Goal: Communication & Community: Participate in discussion

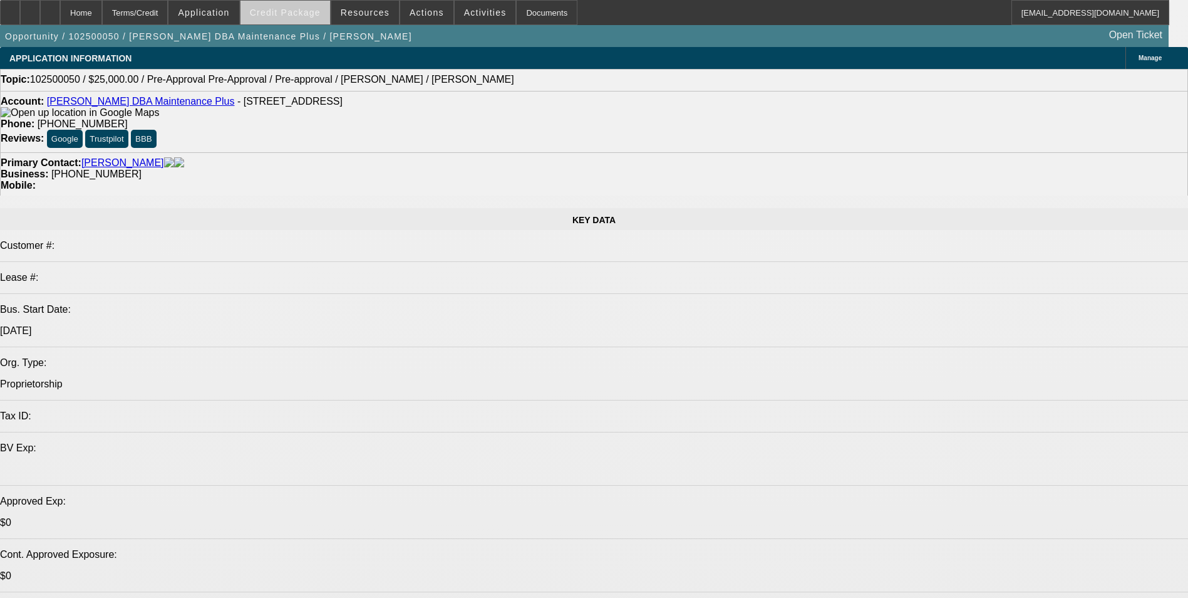
select select "0"
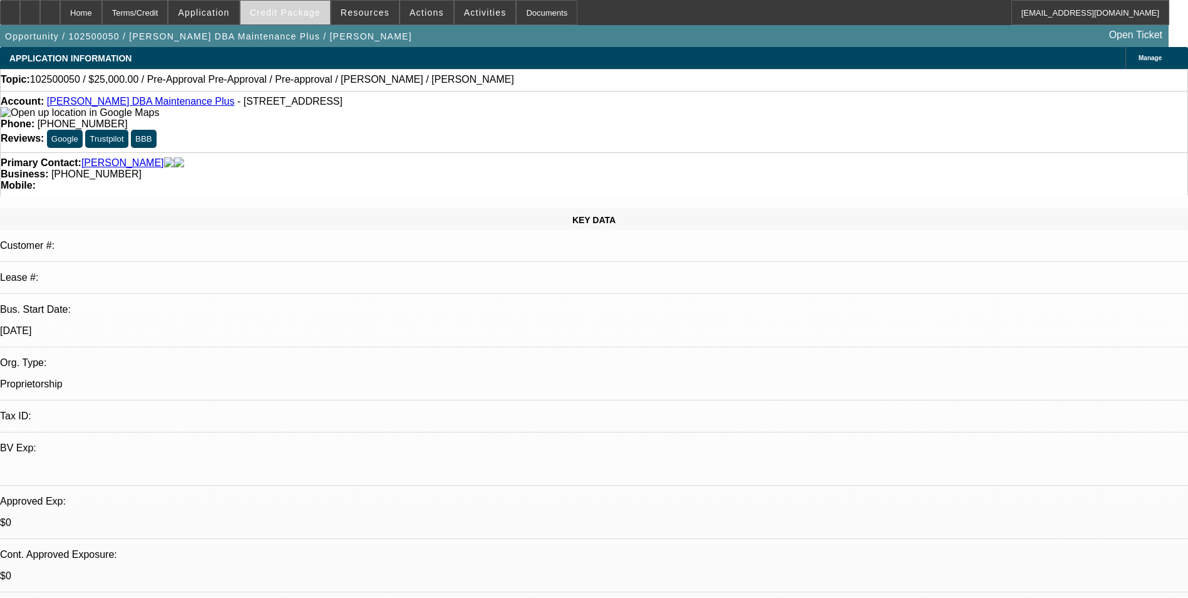
select select "0"
select select "0.1"
select select "0"
select select "0.1"
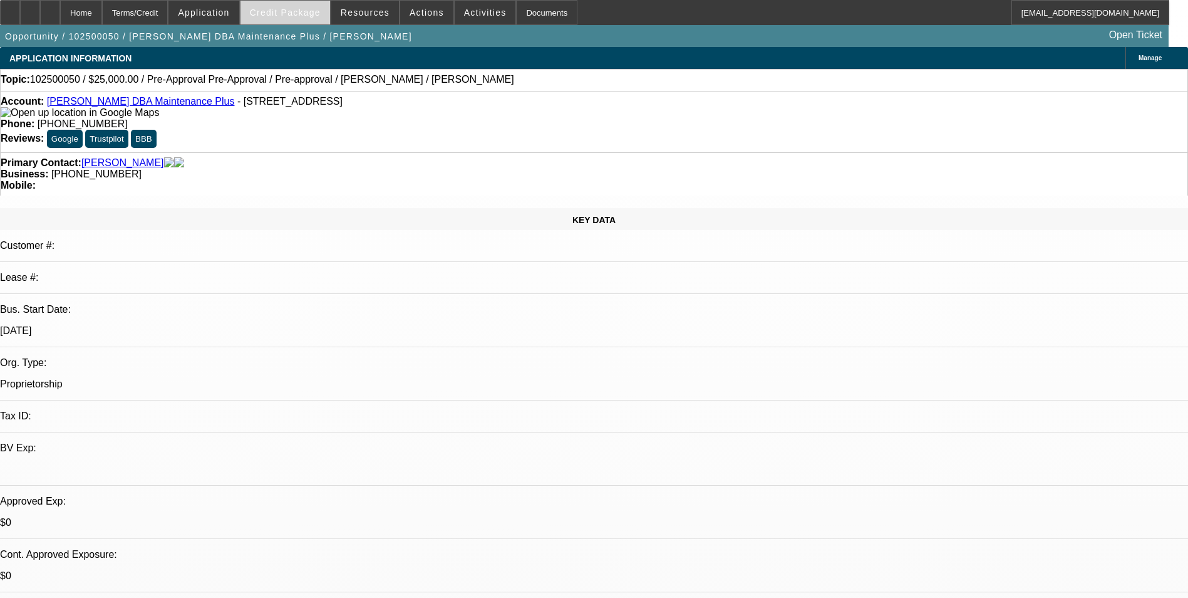
select select "0.1"
select select "2"
select select "0"
select select "2"
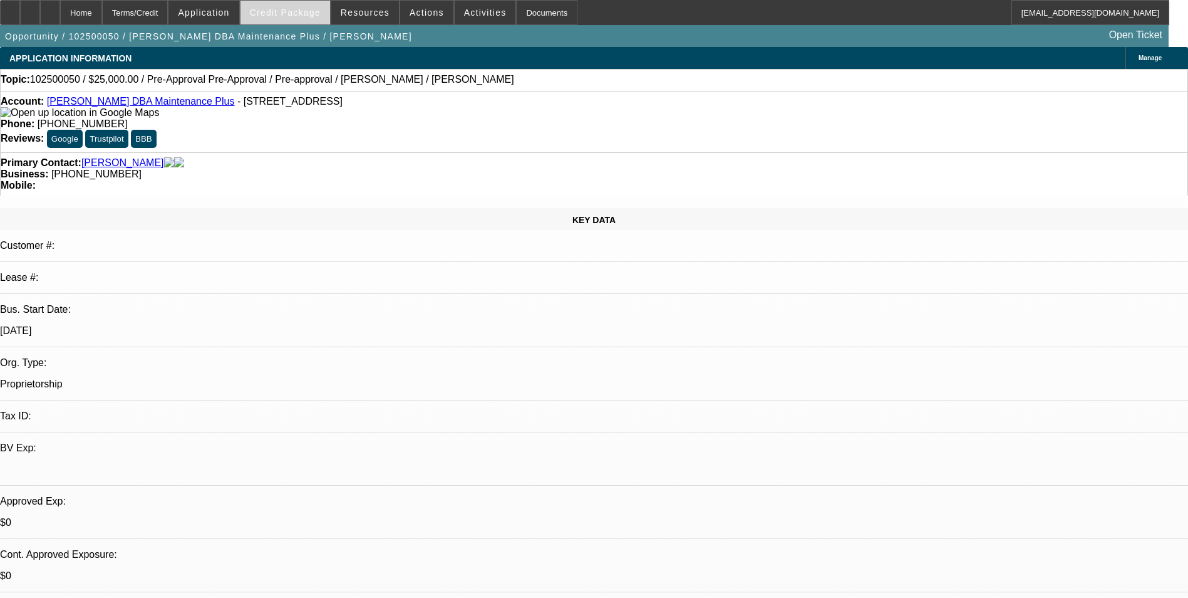
select select "0"
select select "1"
select select "4"
select select "1"
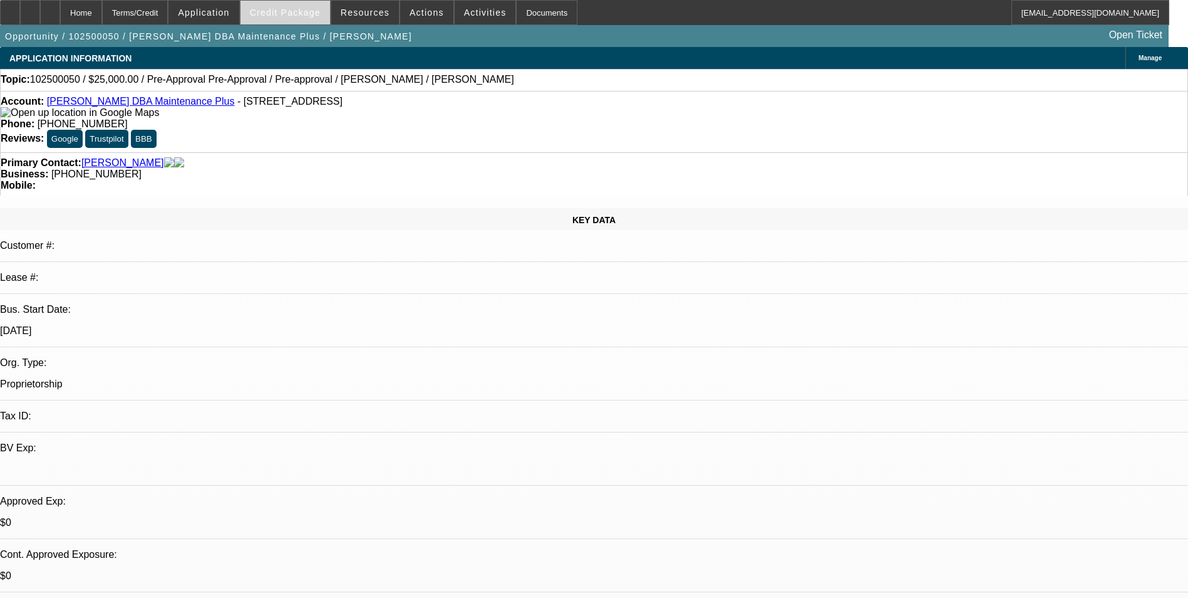
select select "1"
select select "4"
select select "1"
select select "2"
select select "6"
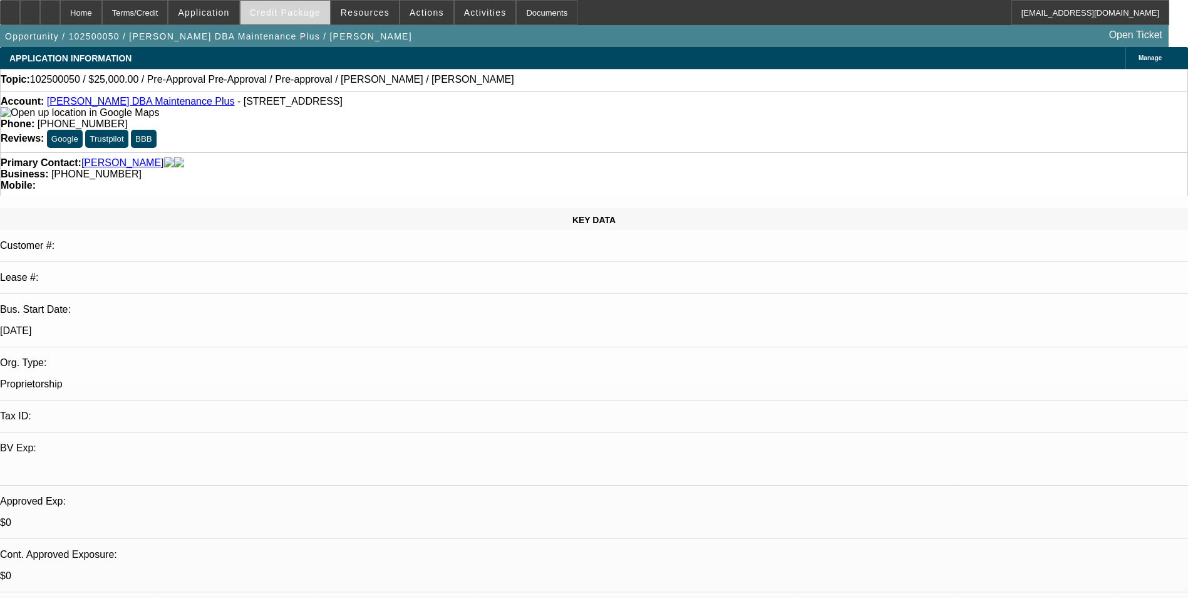
select select "1"
select select "2"
select select "6"
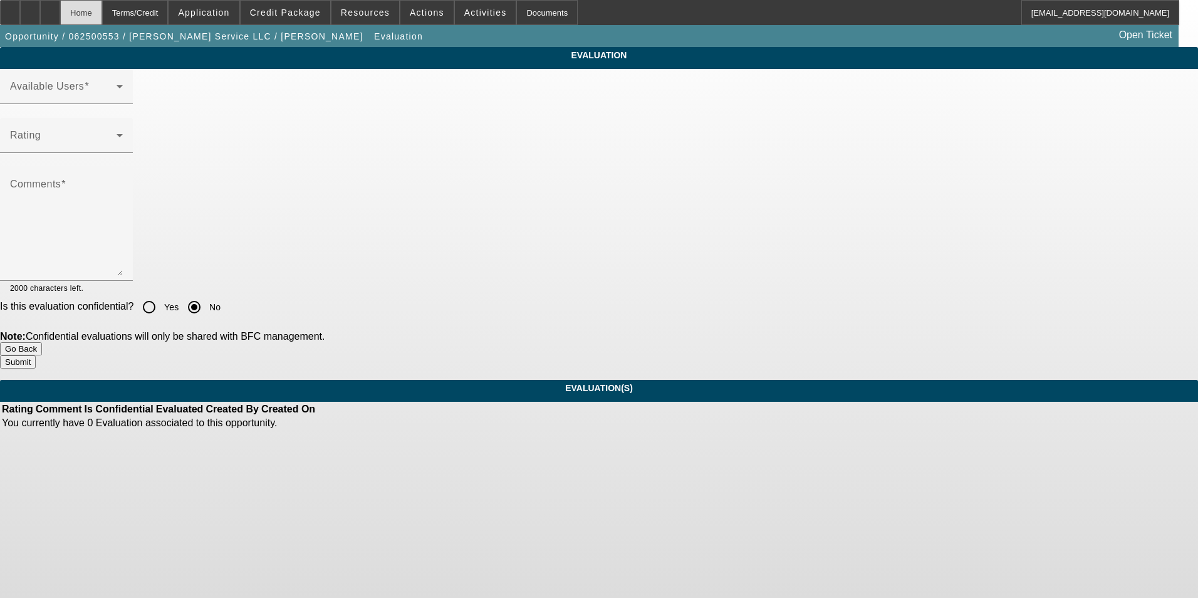
click at [102, 9] on div "Home" at bounding box center [81, 12] width 42 height 25
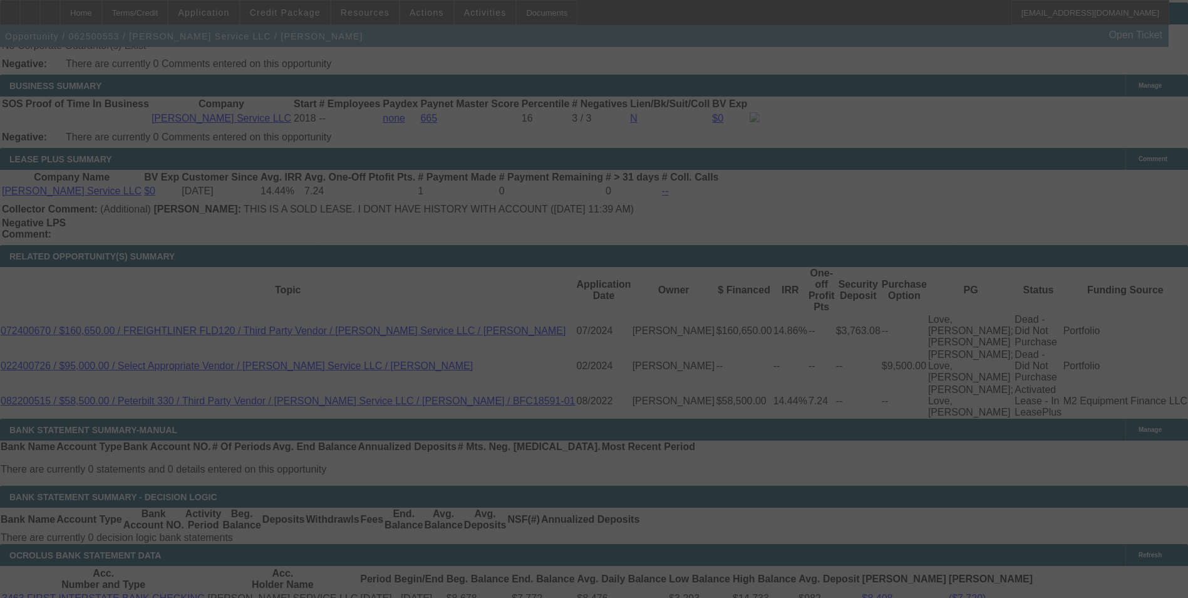
scroll to position [2104, 0]
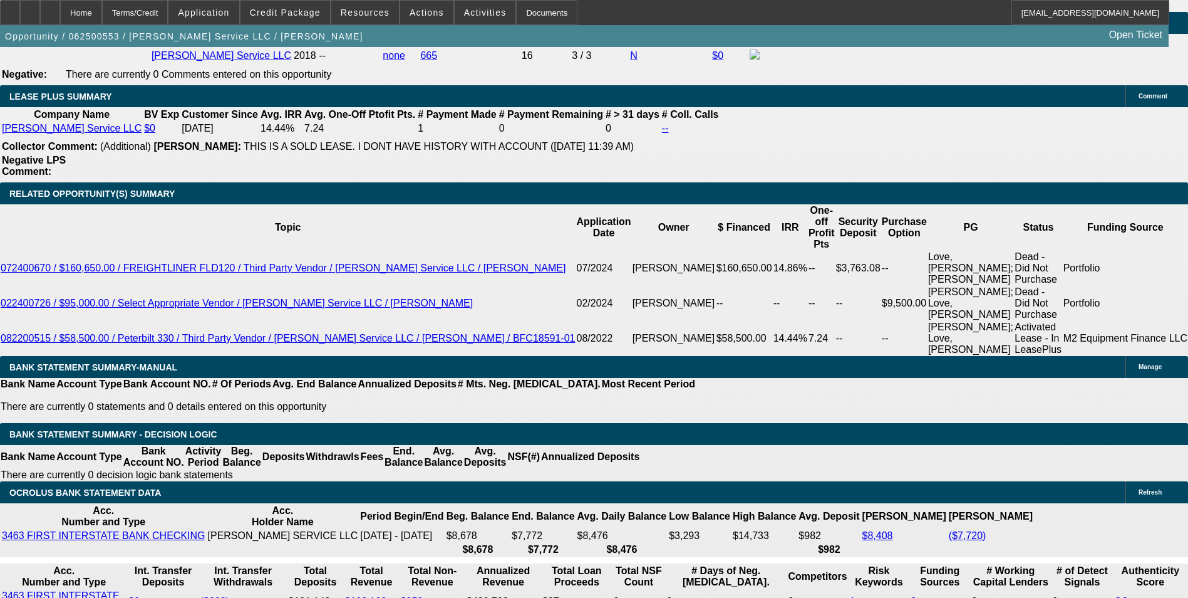
select select "0"
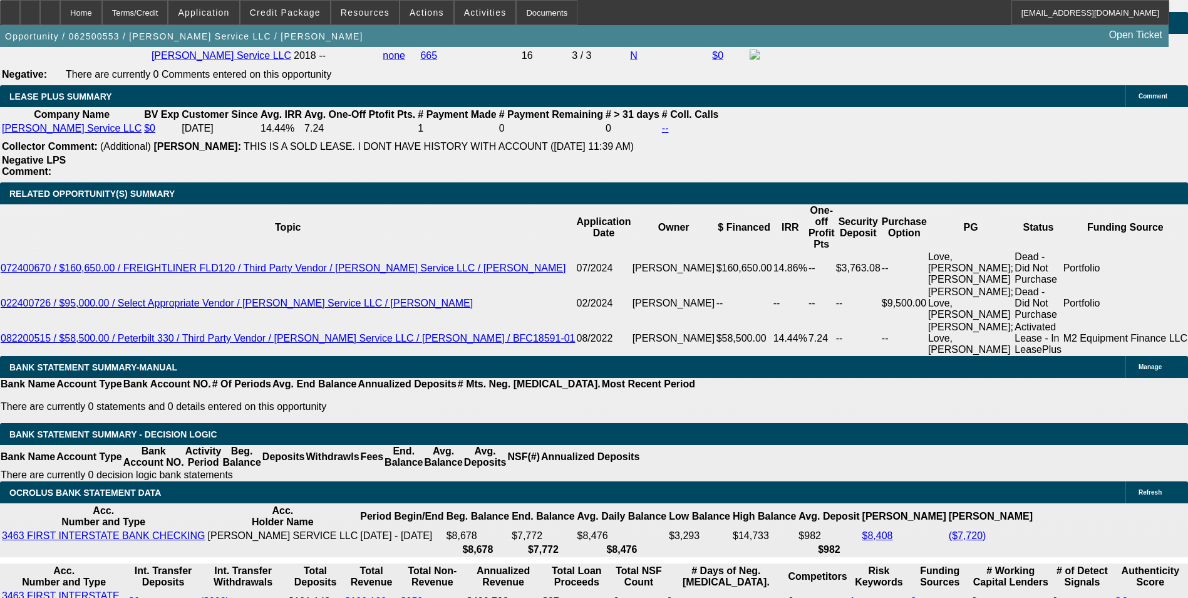
select select "0"
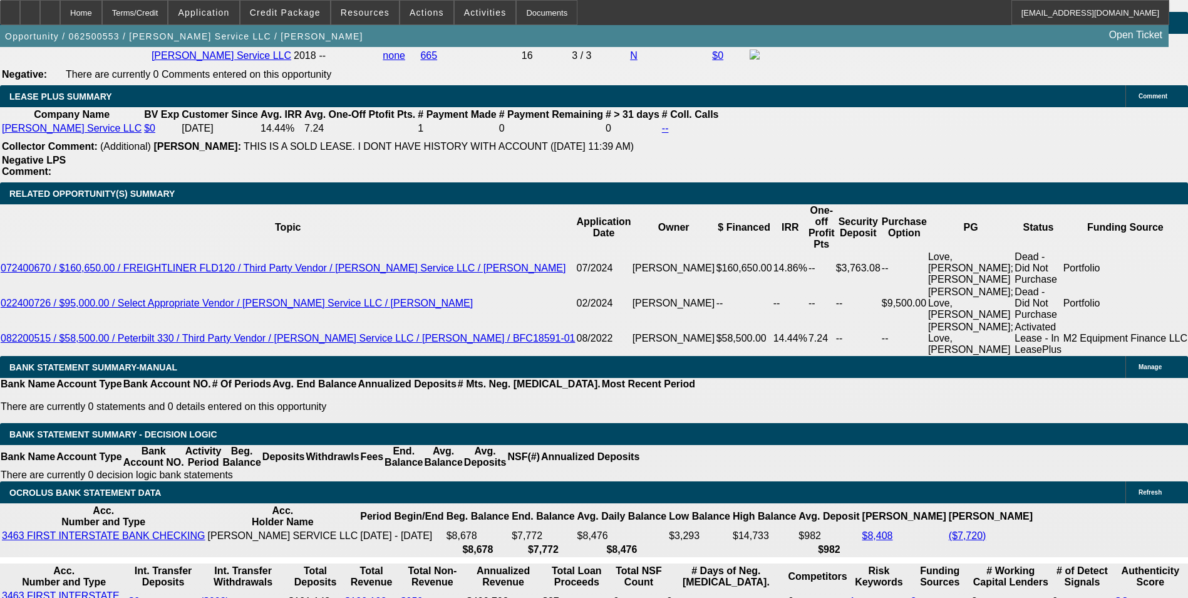
select select "0"
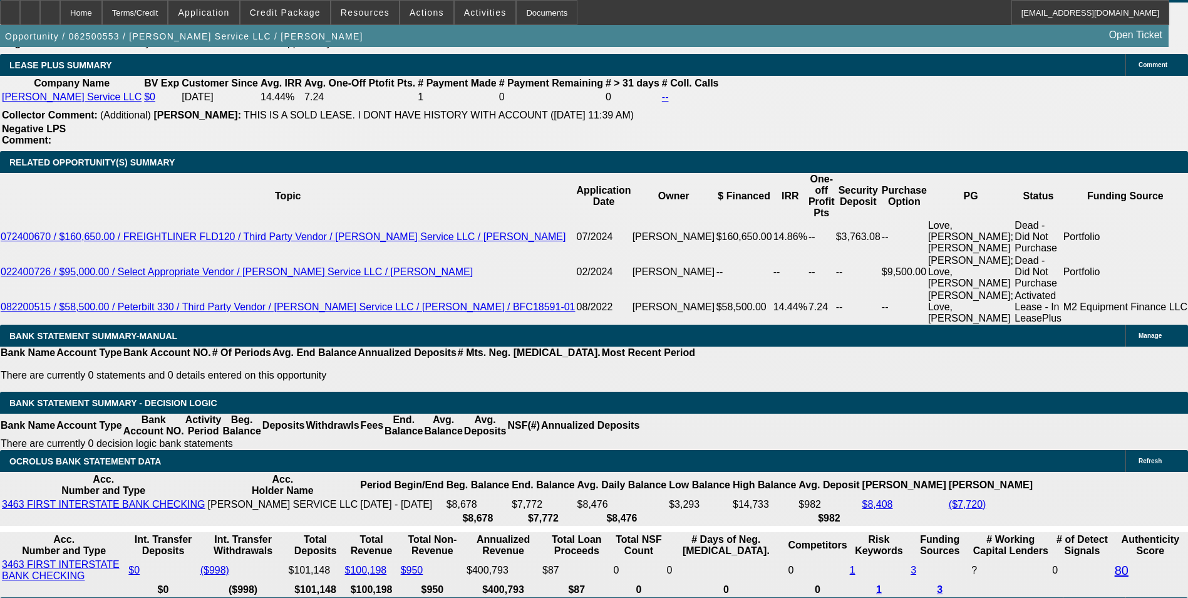
select select "1"
select select "3"
select select "6"
select select "1"
select select "3"
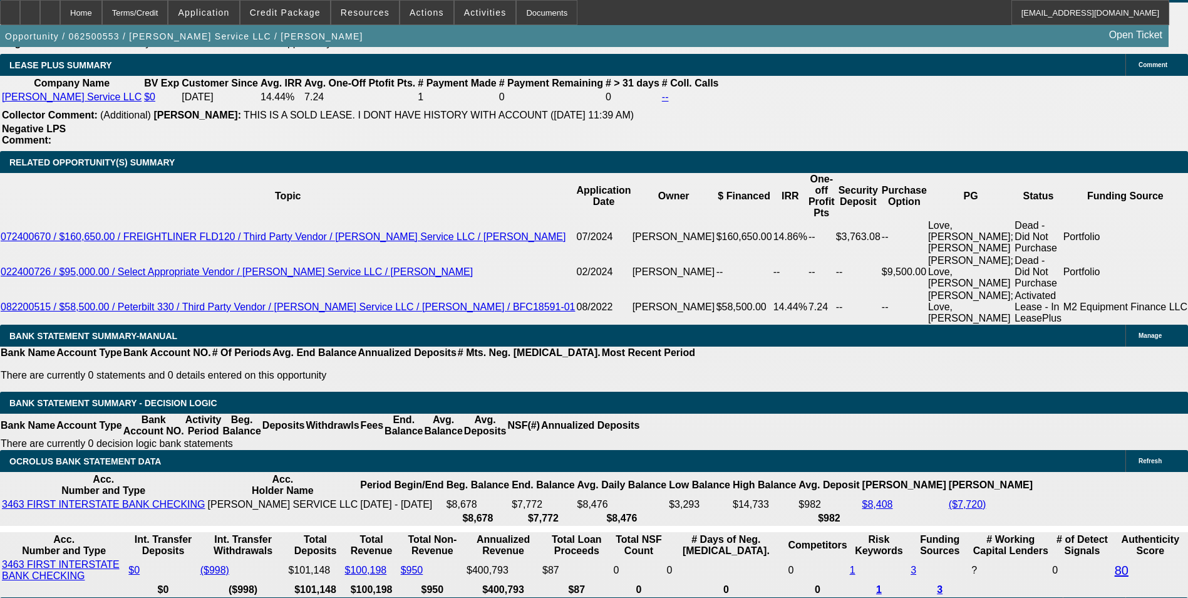
select select "6"
select select "1"
select select "3"
select select "6"
select select "1"
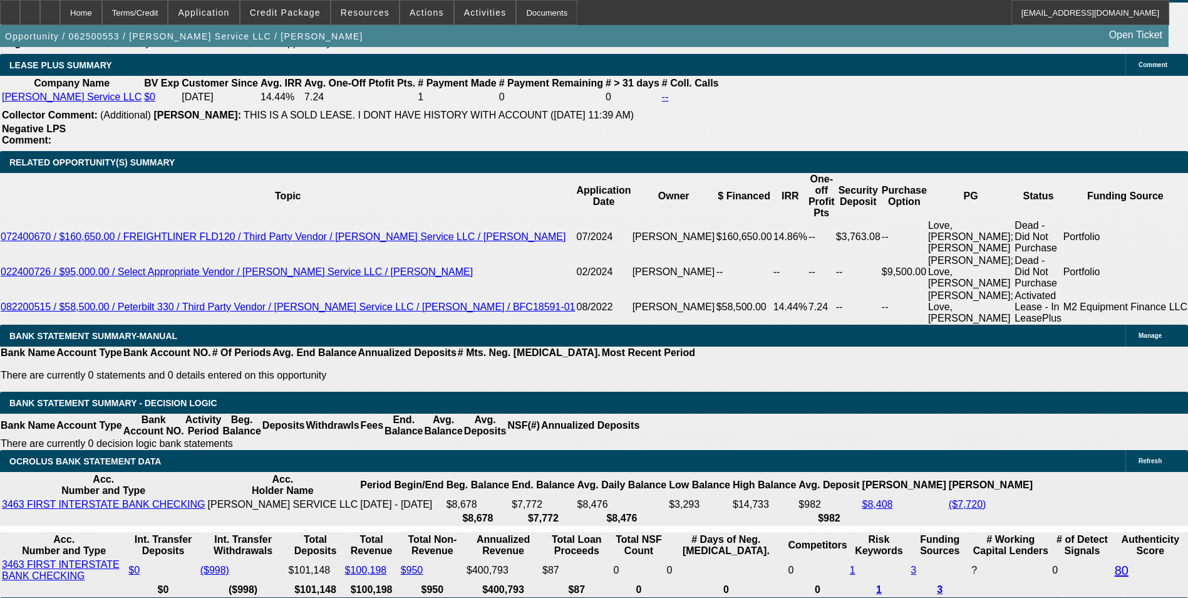
select select "3"
select select "6"
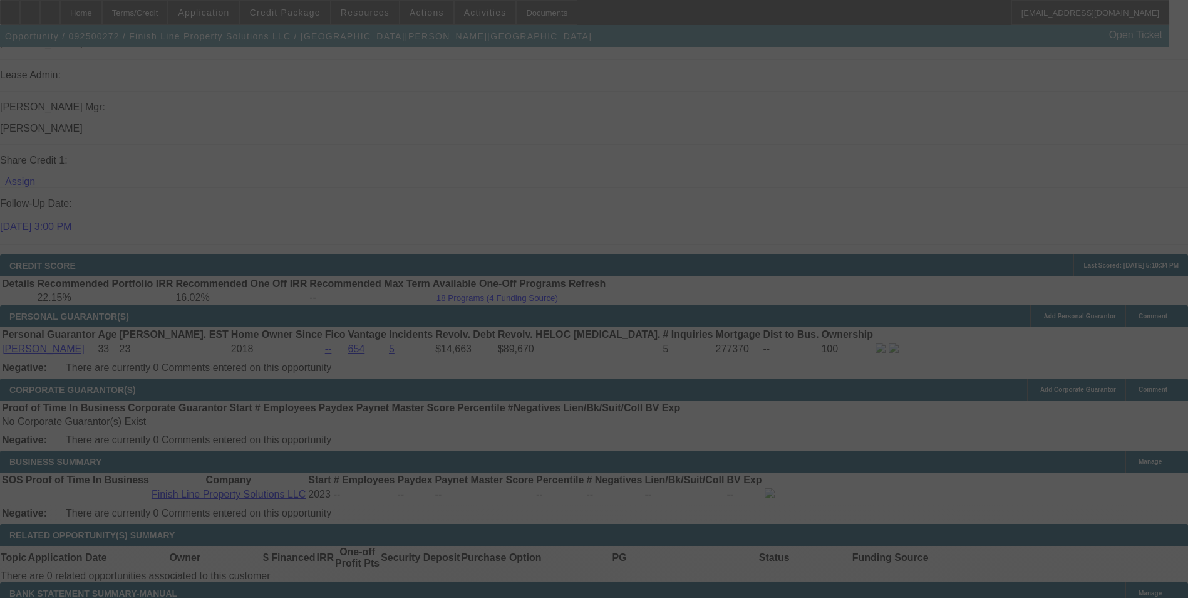
scroll to position [1686, 0]
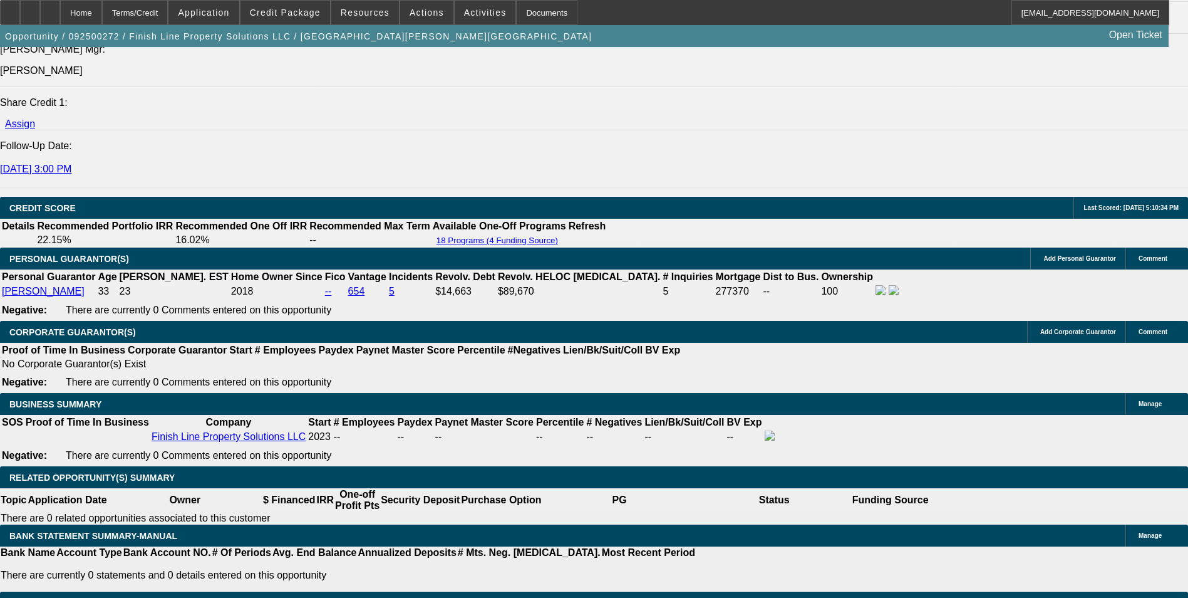
select select "0"
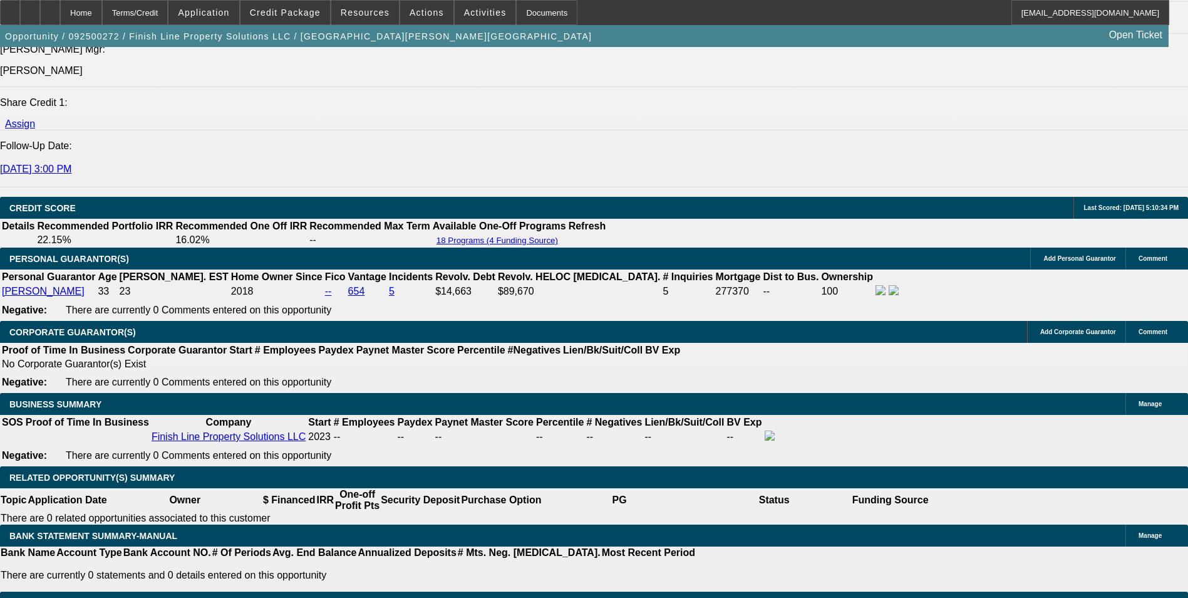
select select "0"
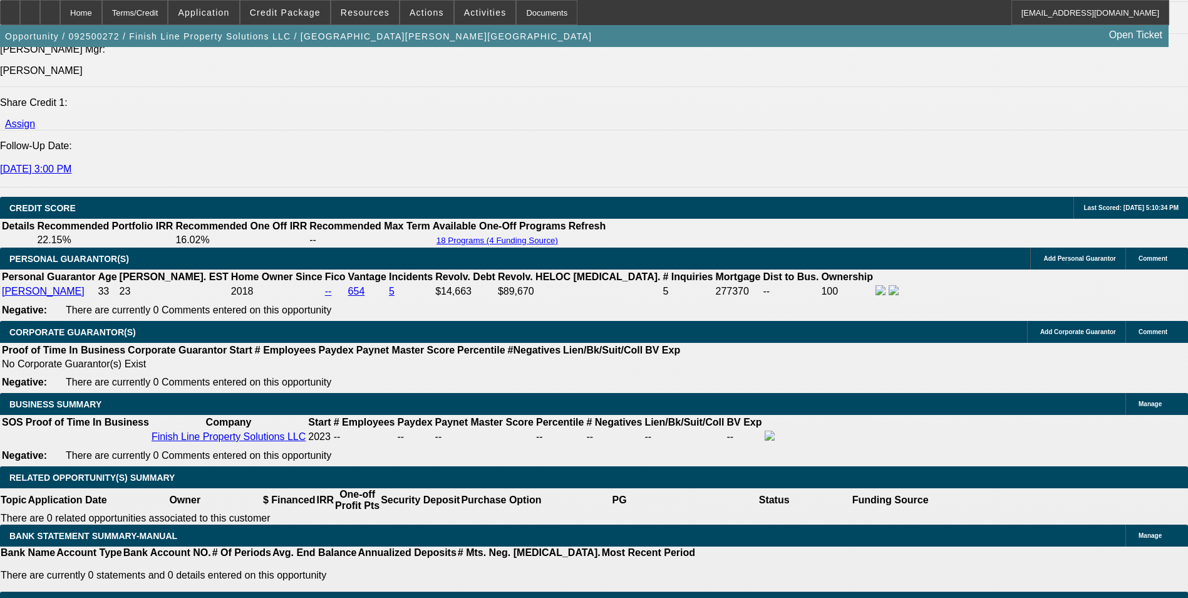
select select "0"
select select "1"
select select "6"
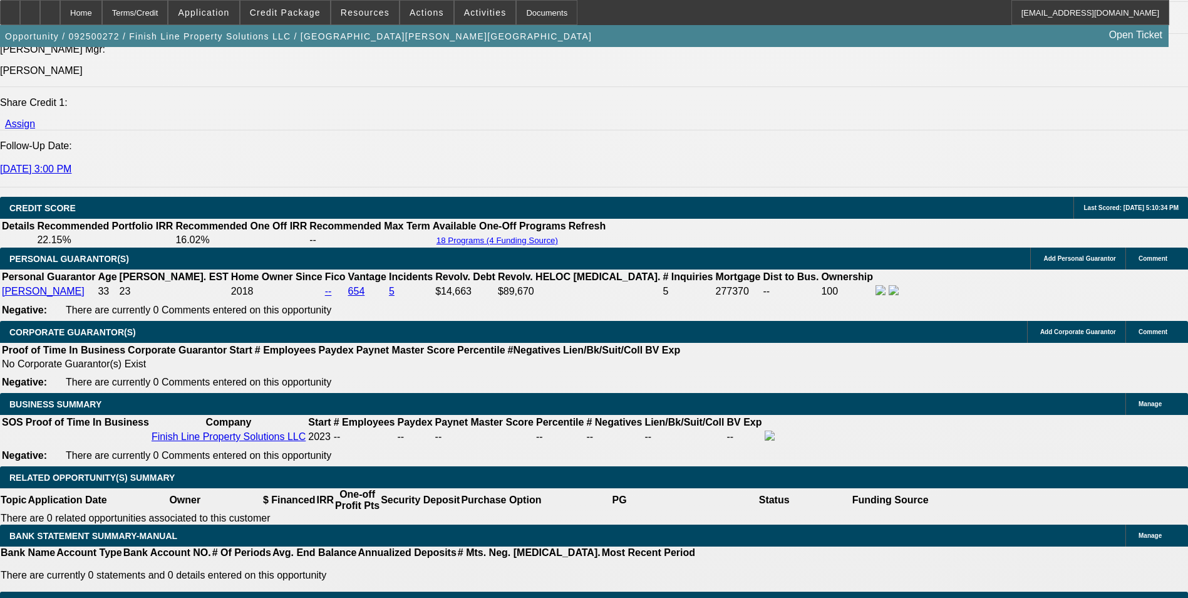
select select "1"
select select "6"
select select "1"
select select "3"
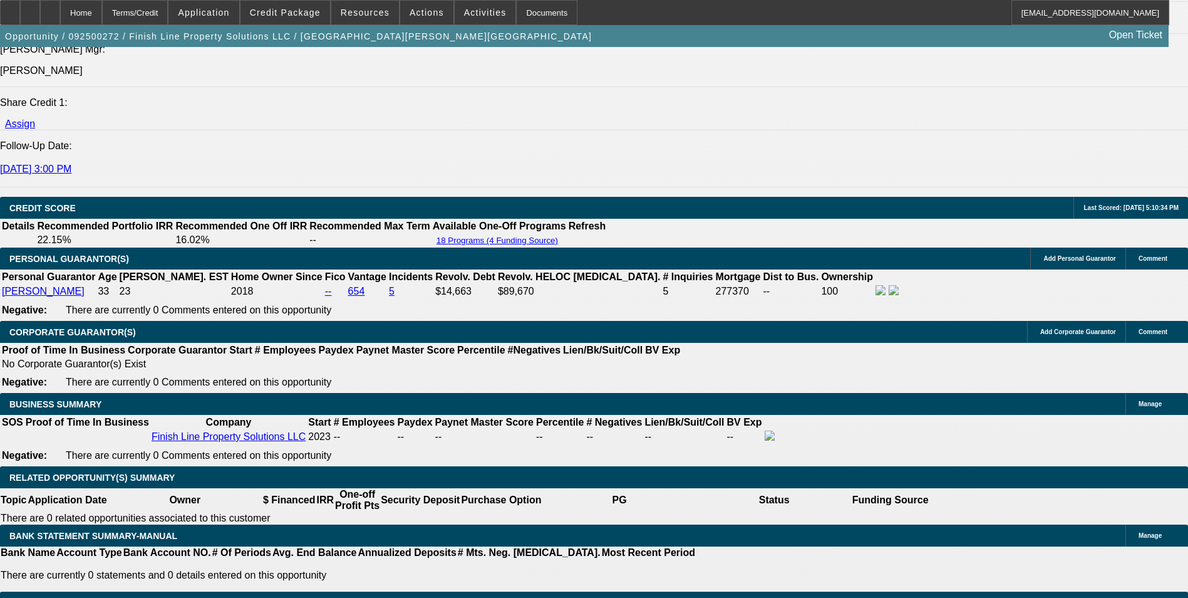
select select "6"
select select "1"
select select "6"
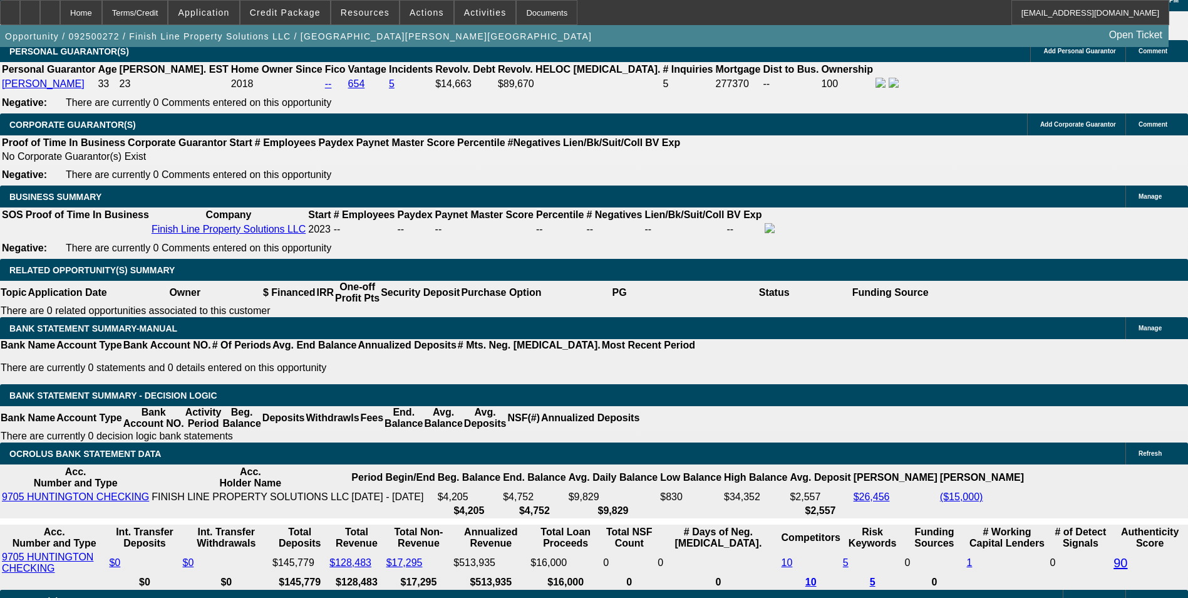
scroll to position [1913, 0]
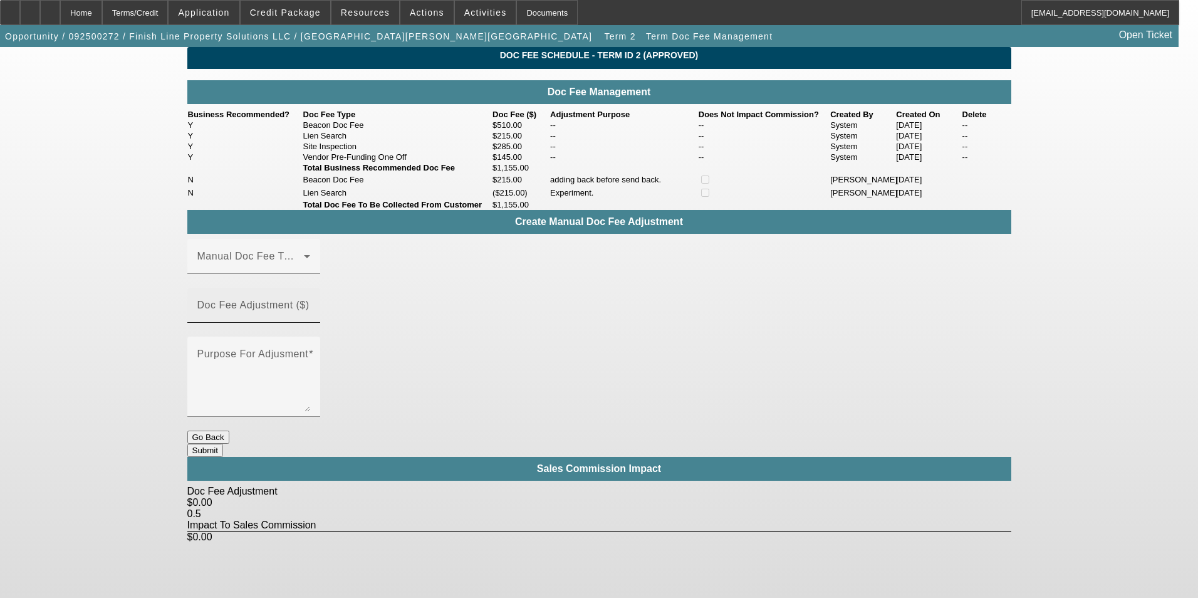
click at [309, 310] on mat-label "Doc Fee Adjustment ($)" at bounding box center [253, 304] width 112 height 11
click at [310, 318] on input "Doc Fee Adjustment ($)" at bounding box center [253, 310] width 113 height 15
type input "($215.00)"
click at [244, 261] on mat-label "Manual Doc Fee Type" at bounding box center [249, 256] width 104 height 11
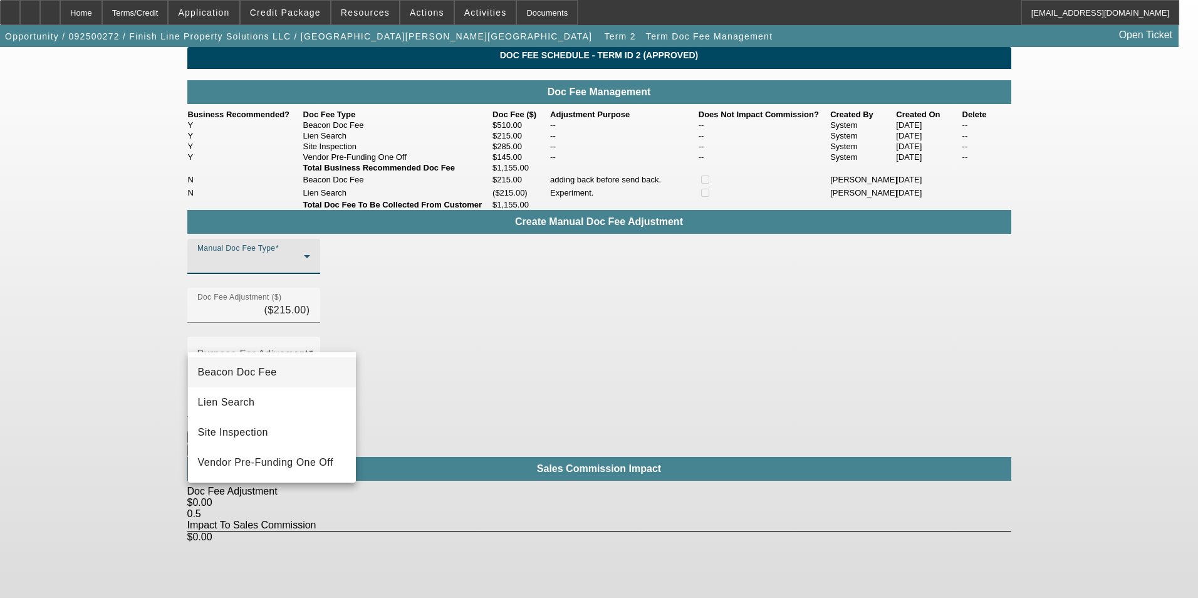
click at [250, 378] on span "Beacon Doc Fee" at bounding box center [237, 372] width 79 height 15
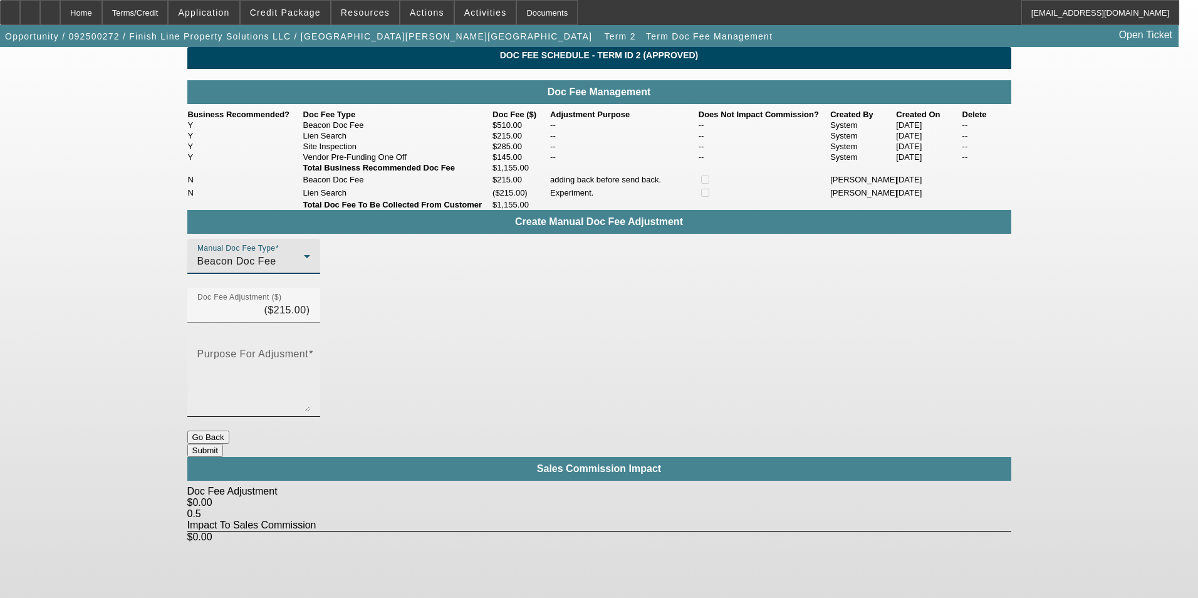
click at [310, 364] on textarea "Purpose For Adjusment" at bounding box center [253, 381] width 113 height 60
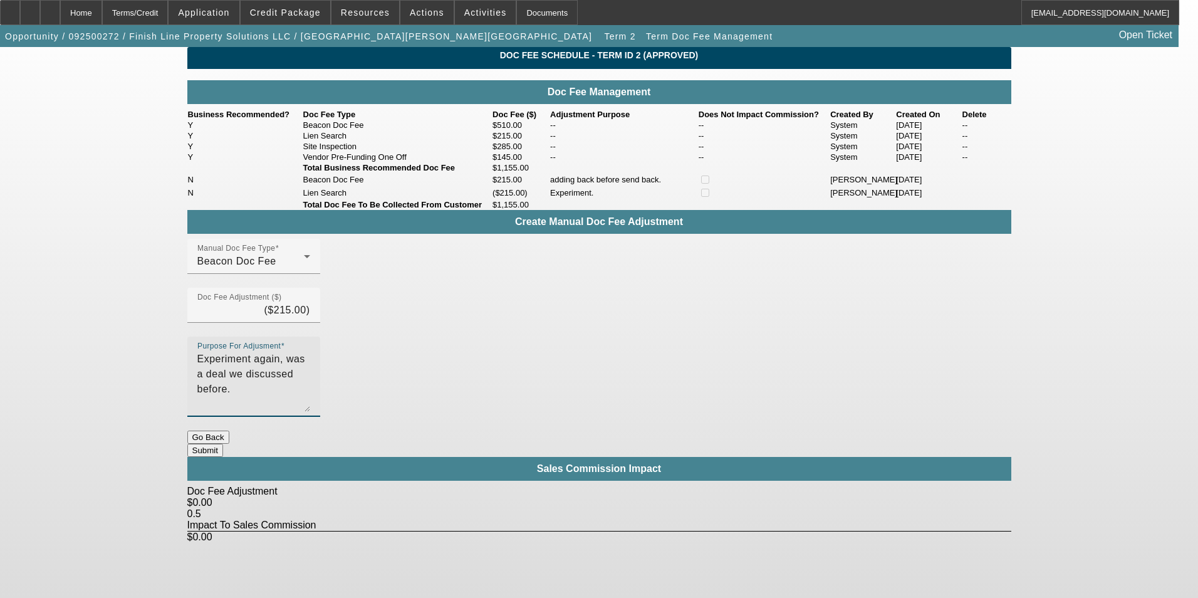
type textarea "Experiment again, was a deal we discussed before."
click at [223, 443] on button "Submit" at bounding box center [205, 449] width 36 height 13
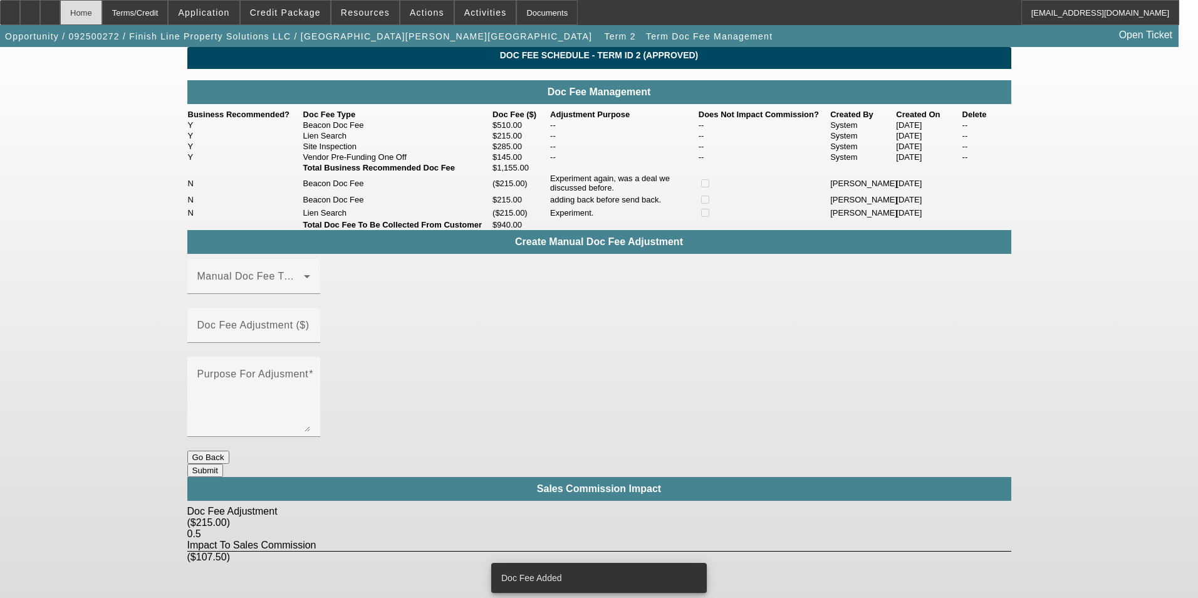
click at [102, 11] on div "Home" at bounding box center [81, 12] width 42 height 25
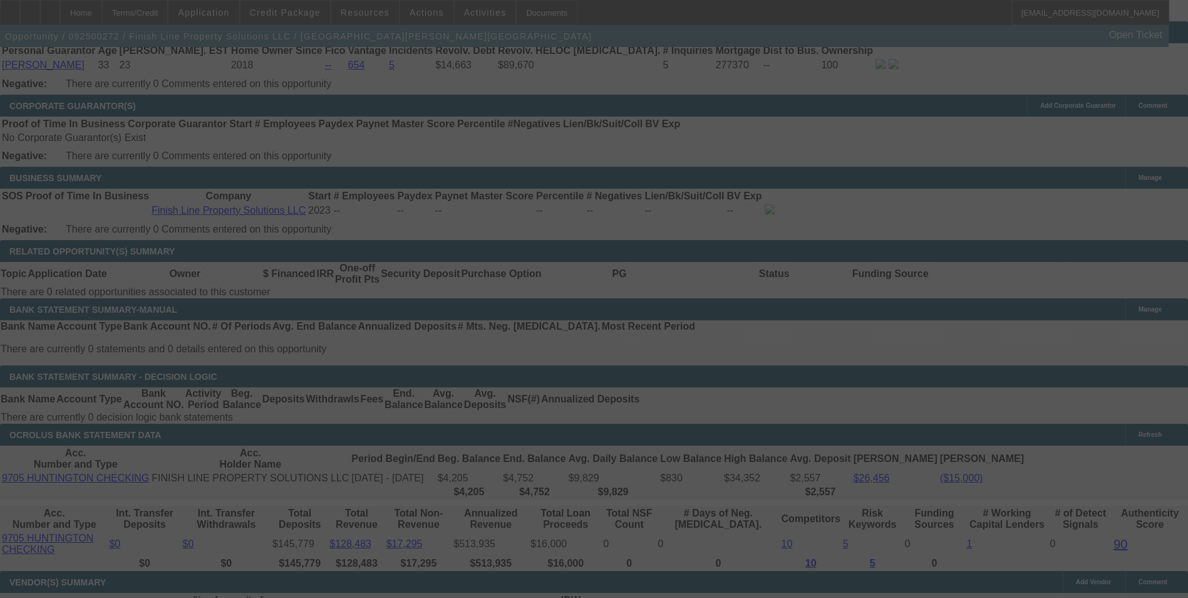
scroll to position [1928, 0]
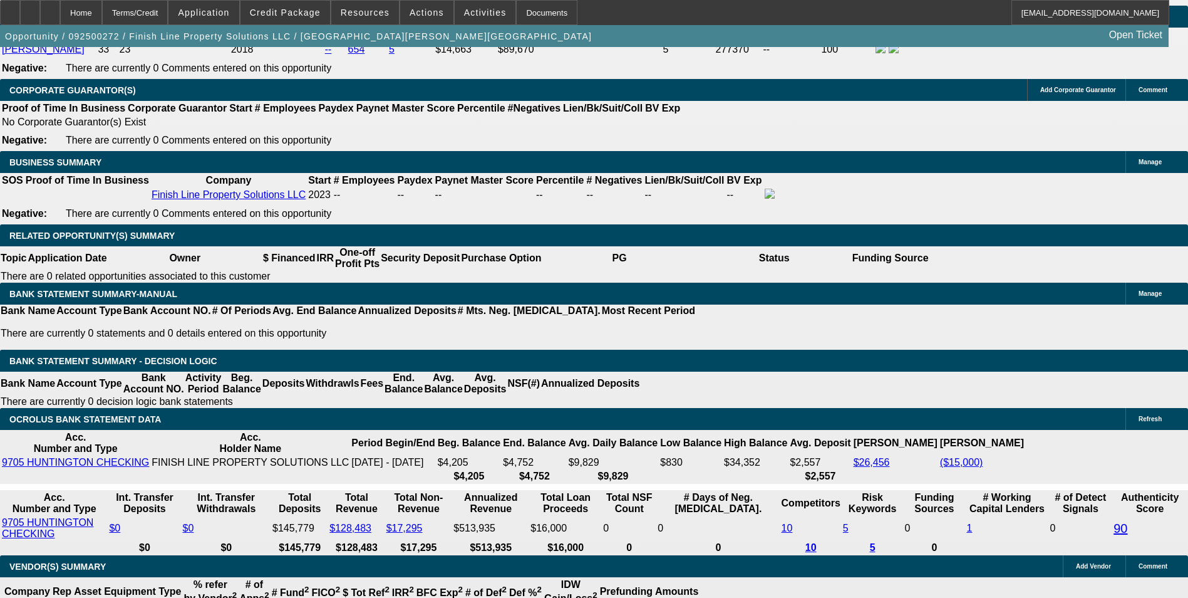
select select "0"
select select "6"
select select "0"
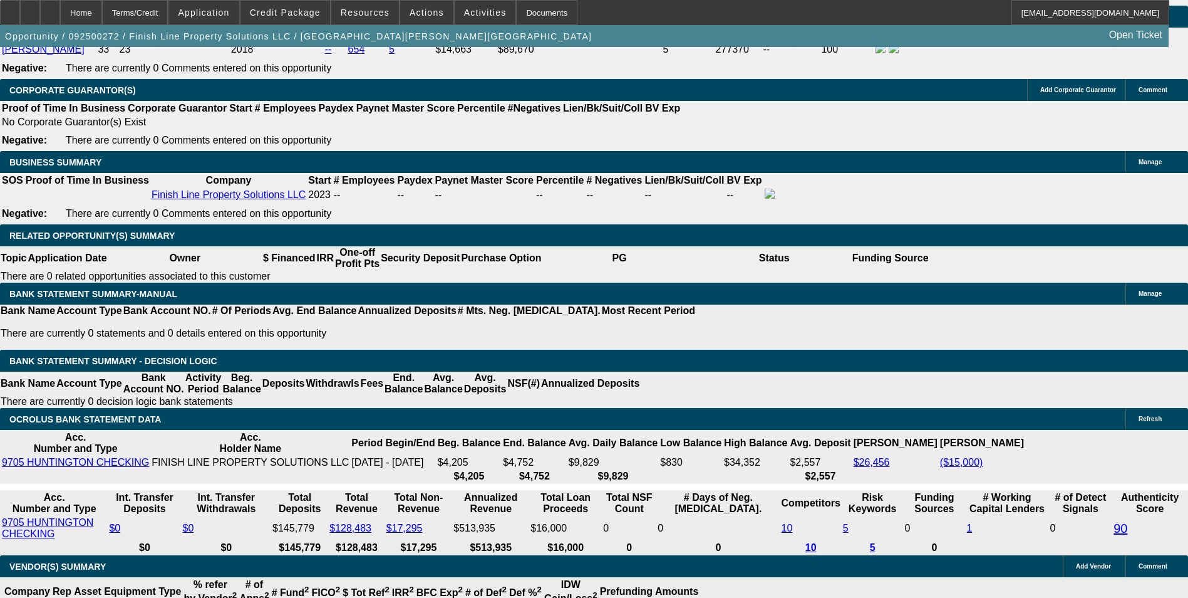
select select "0"
select select "6"
select select "0"
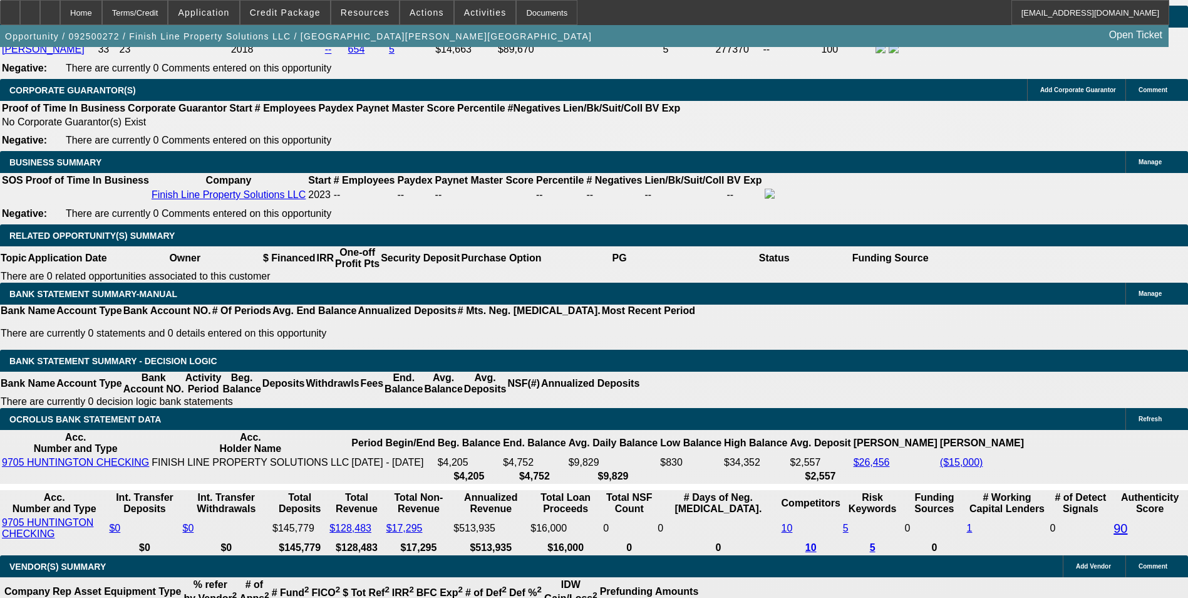
select select "3"
select select "0"
select select "6"
select select "0"
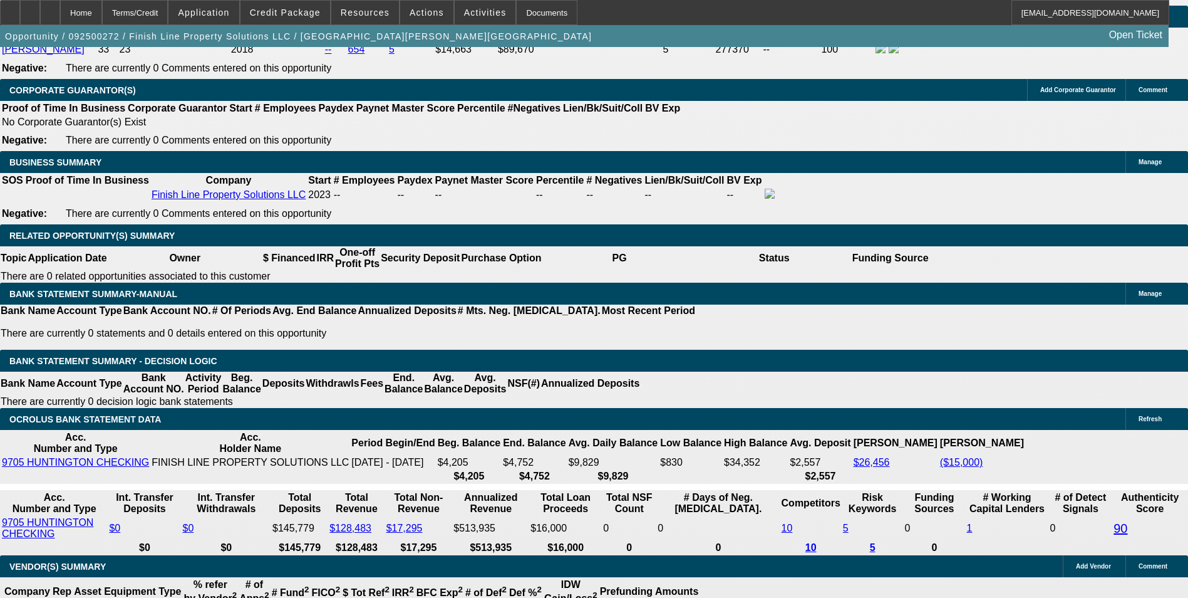
select select "0"
select select "6"
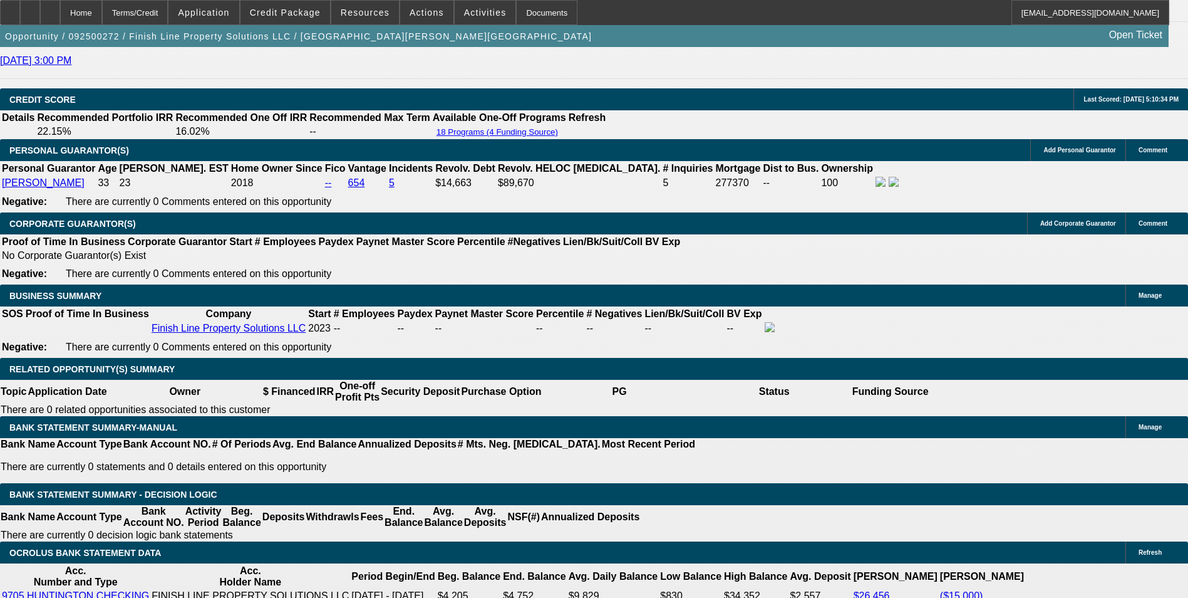
scroll to position [1773, 0]
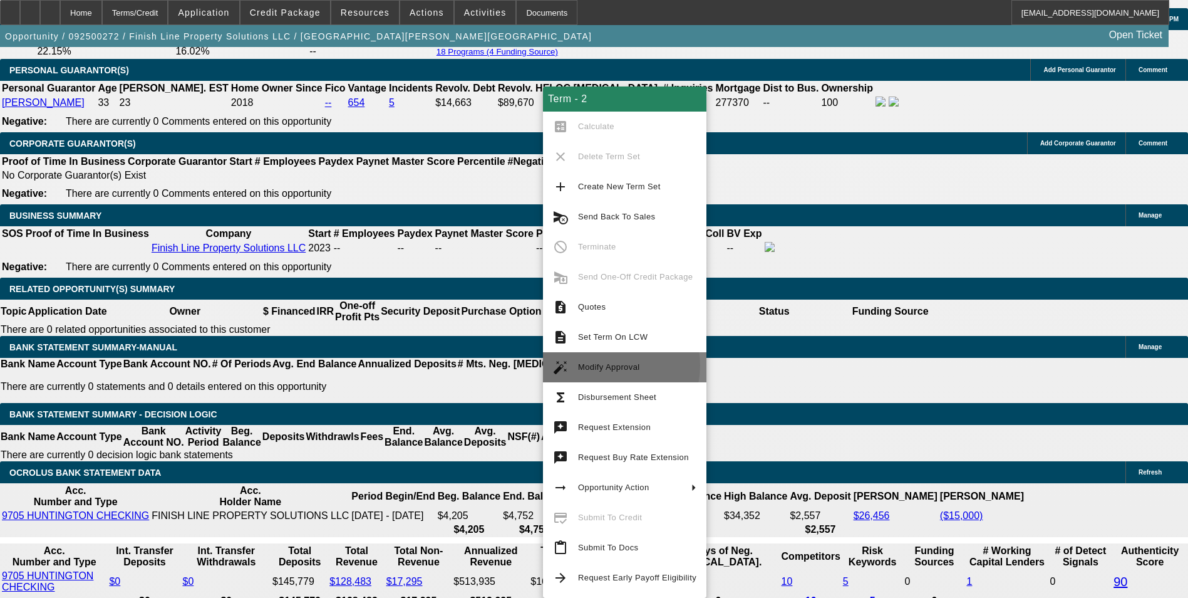
click at [613, 365] on span "Modify Approval" at bounding box center [609, 366] width 62 height 9
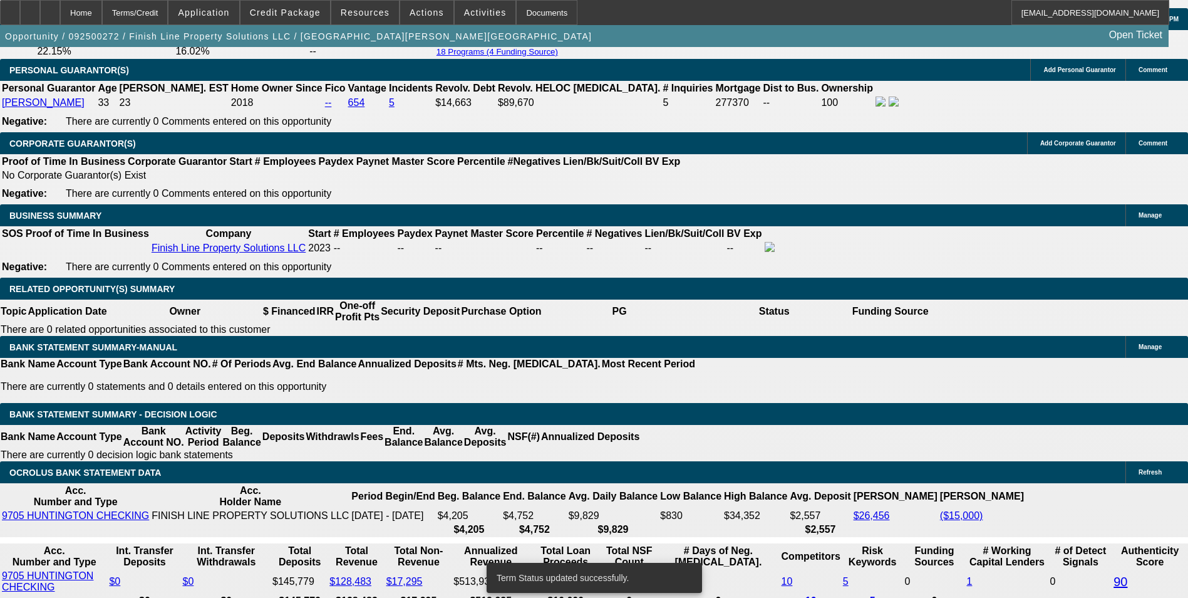
select select "0"
select select "3"
select select "0"
select select "6"
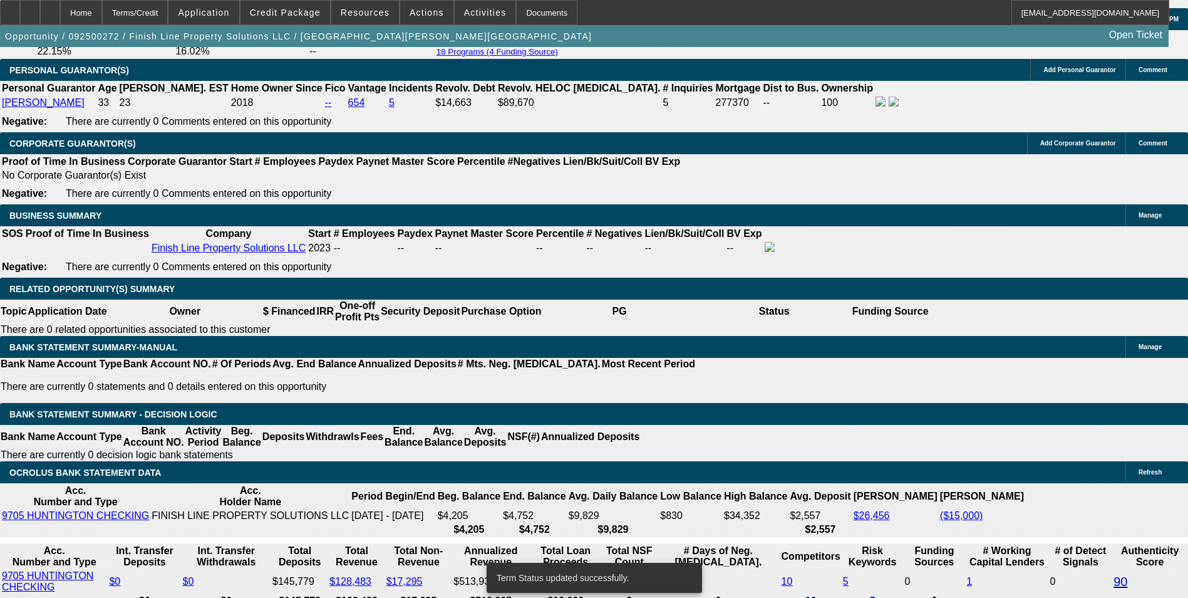
select select "0"
select select "6"
select select "0"
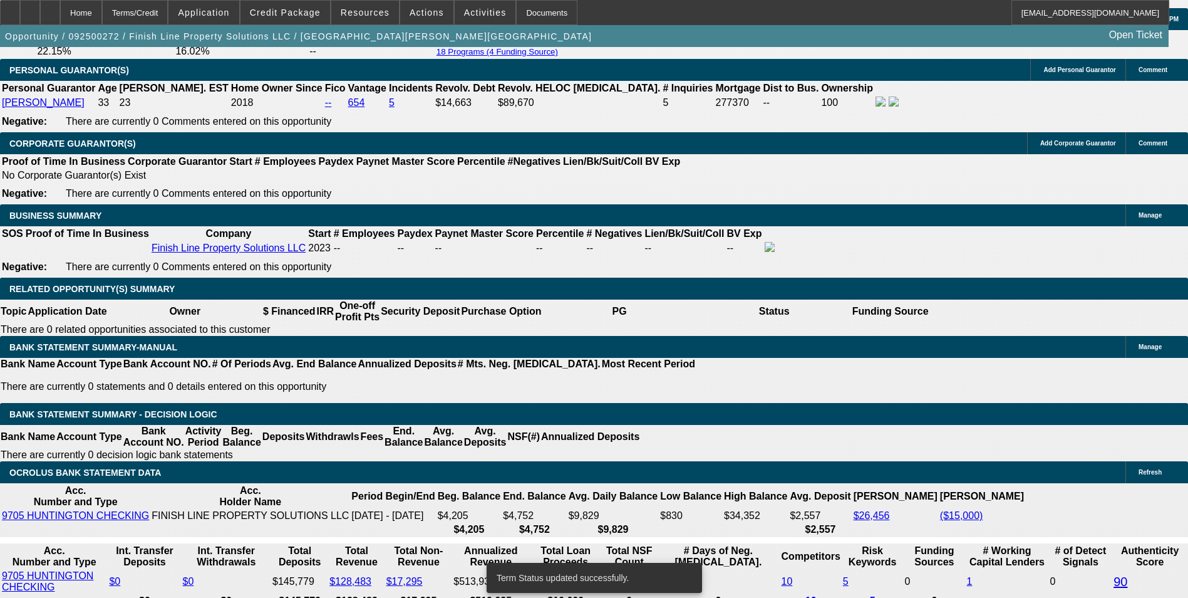
select select "0"
select select "6"
select select "0"
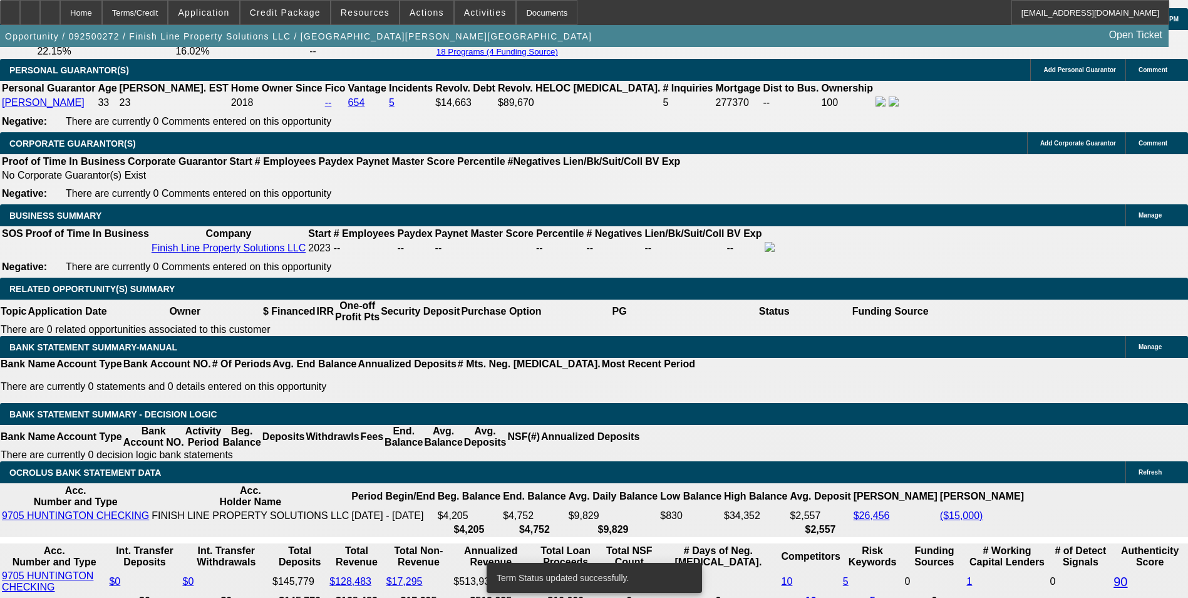
select select "3"
select select "0"
select select "6"
drag, startPoint x: 176, startPoint y: 390, endPoint x: 355, endPoint y: 412, distance: 179.8
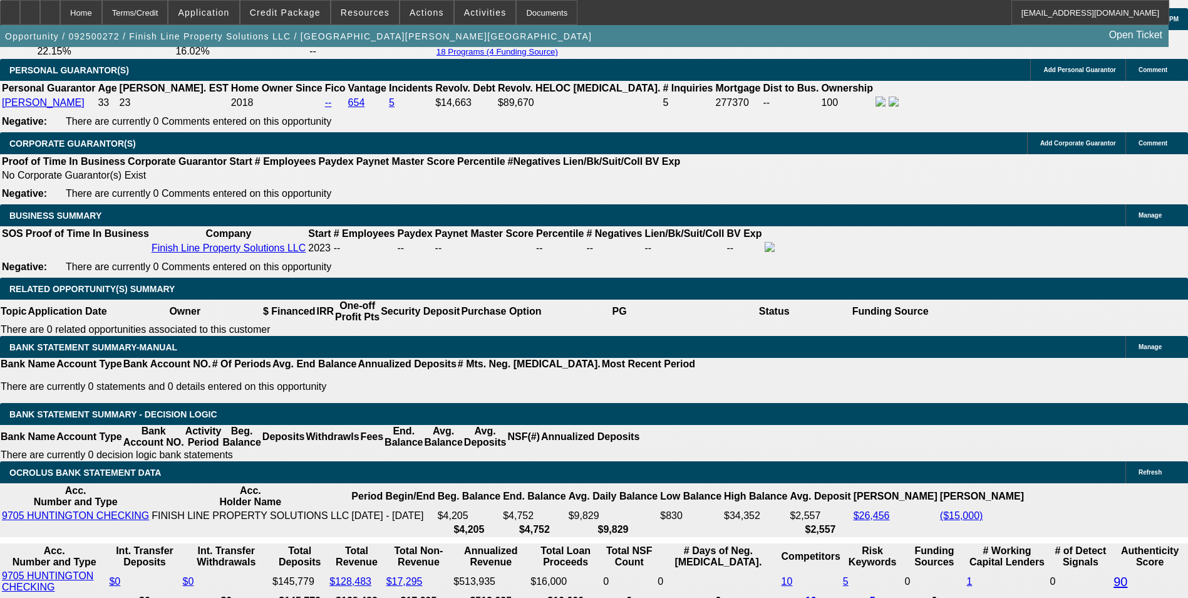
type input "123"
type input "UNKNOWN"
type input "1235"
type input "15.8"
type input "$1,235.00"
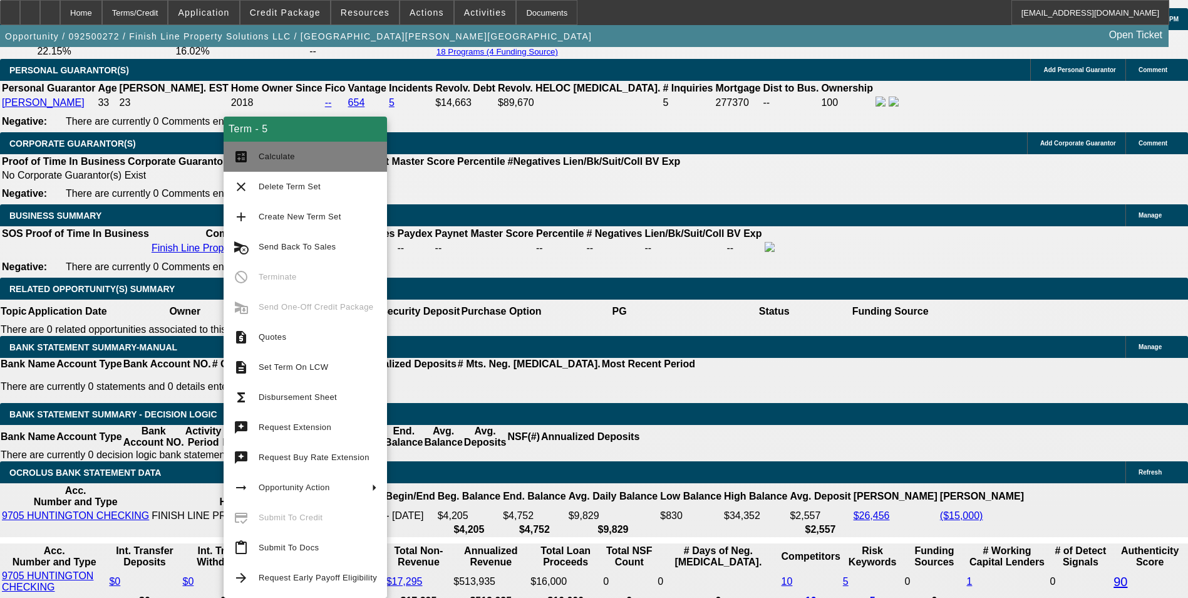
click at [312, 152] on span "Calculate" at bounding box center [318, 156] width 118 height 15
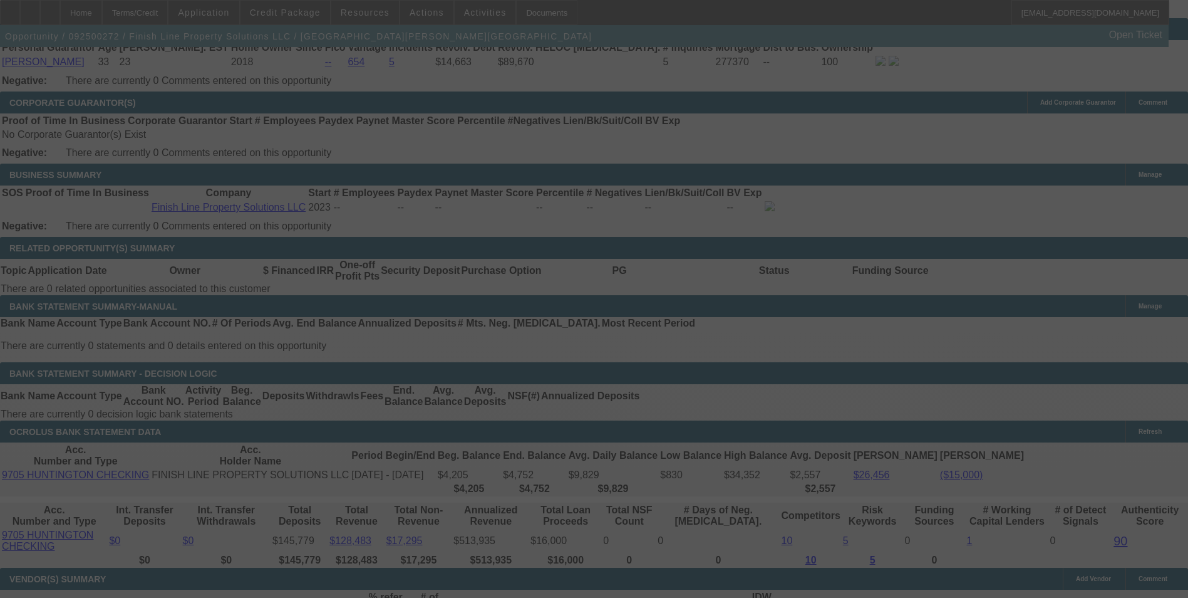
scroll to position [1937, 0]
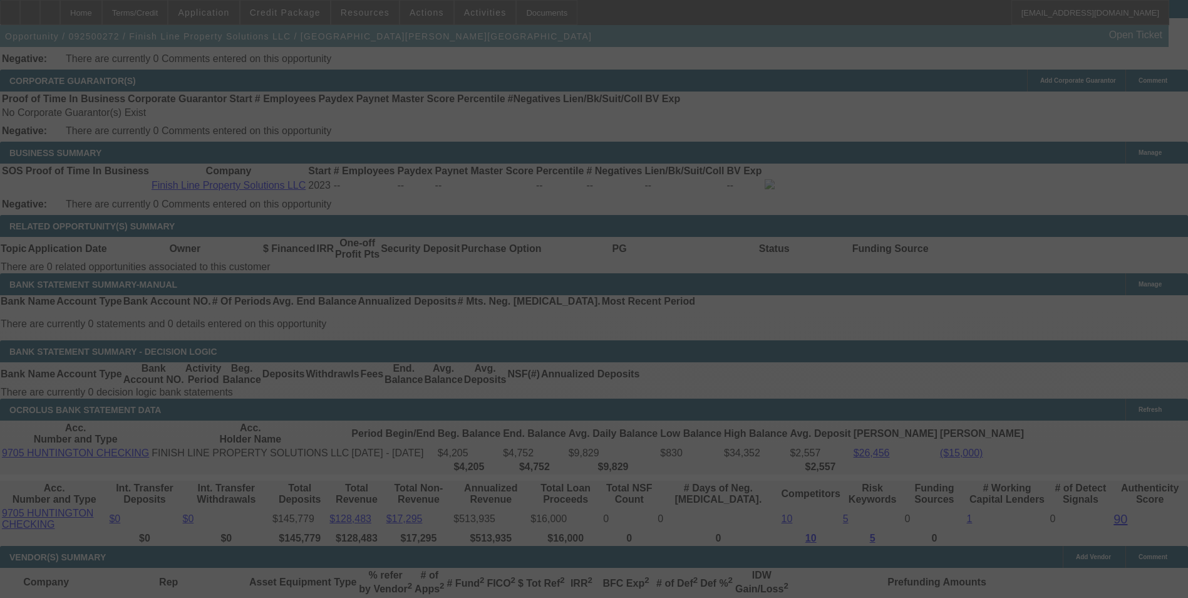
select select "0"
select select "3"
select select "0"
select select "6"
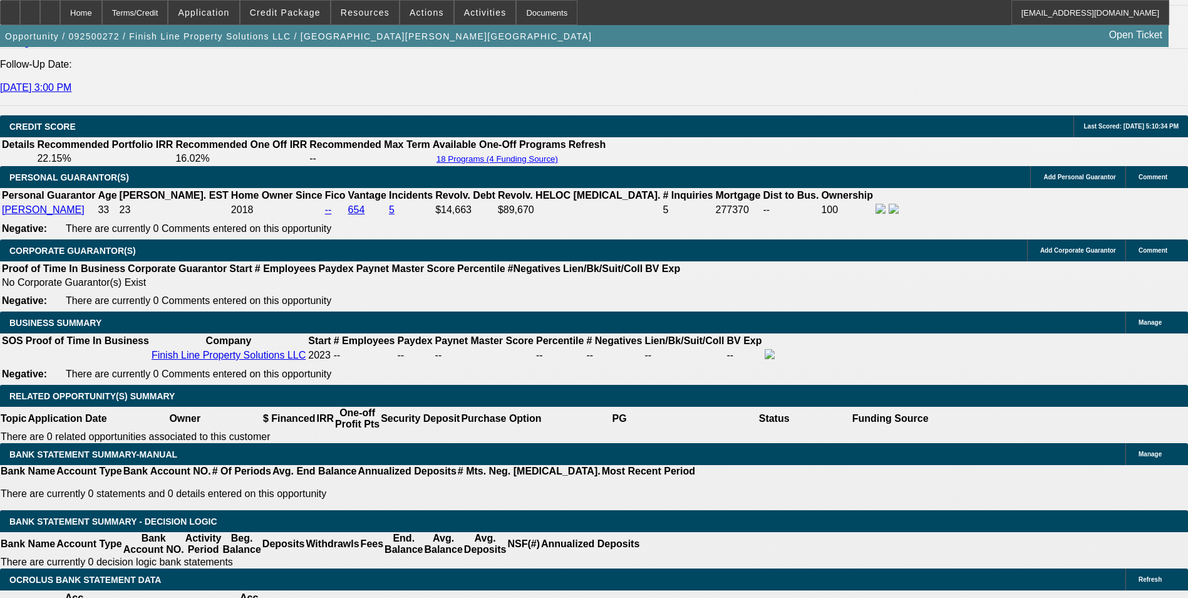
scroll to position [1798, 0]
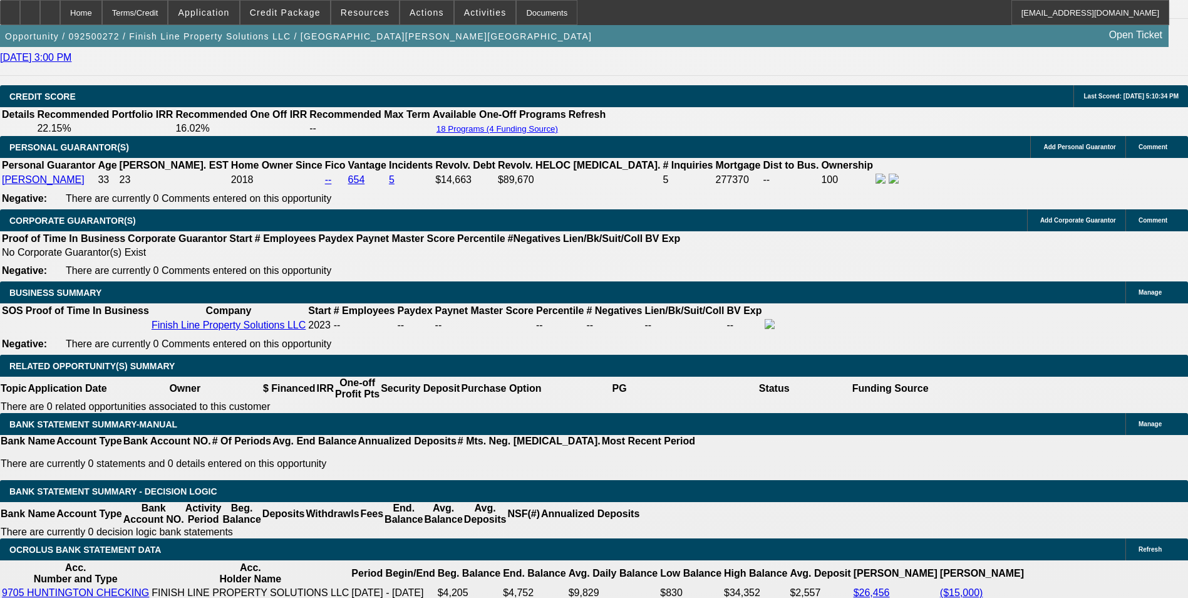
scroll to position [0, 0]
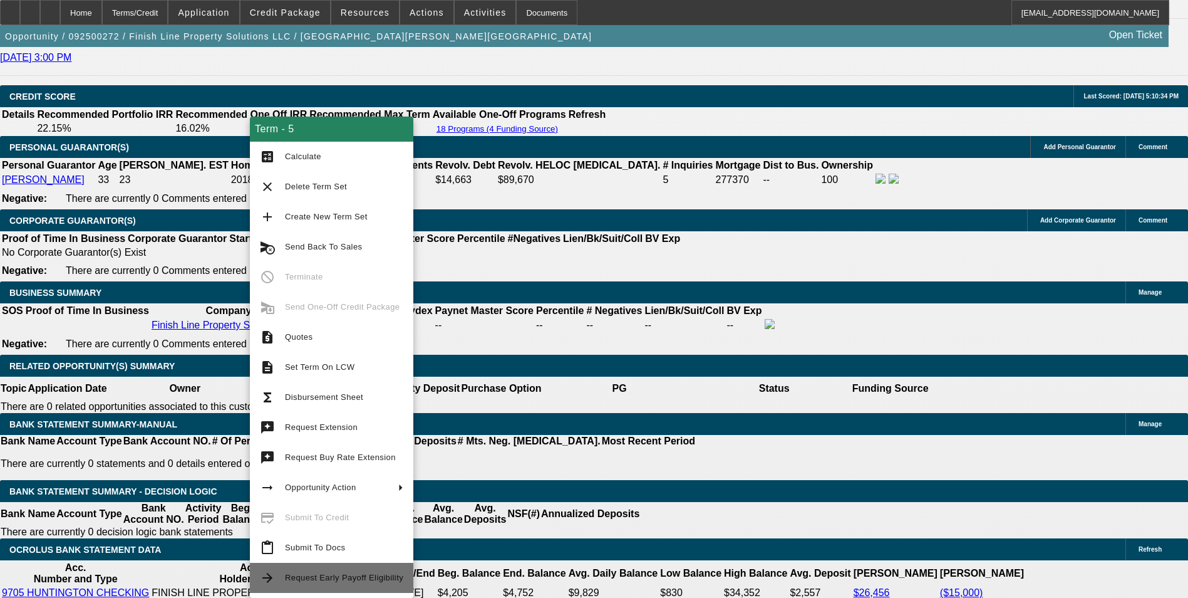
click at [370, 582] on span "Request Early Payoff Eligibility" at bounding box center [344, 577] width 118 height 15
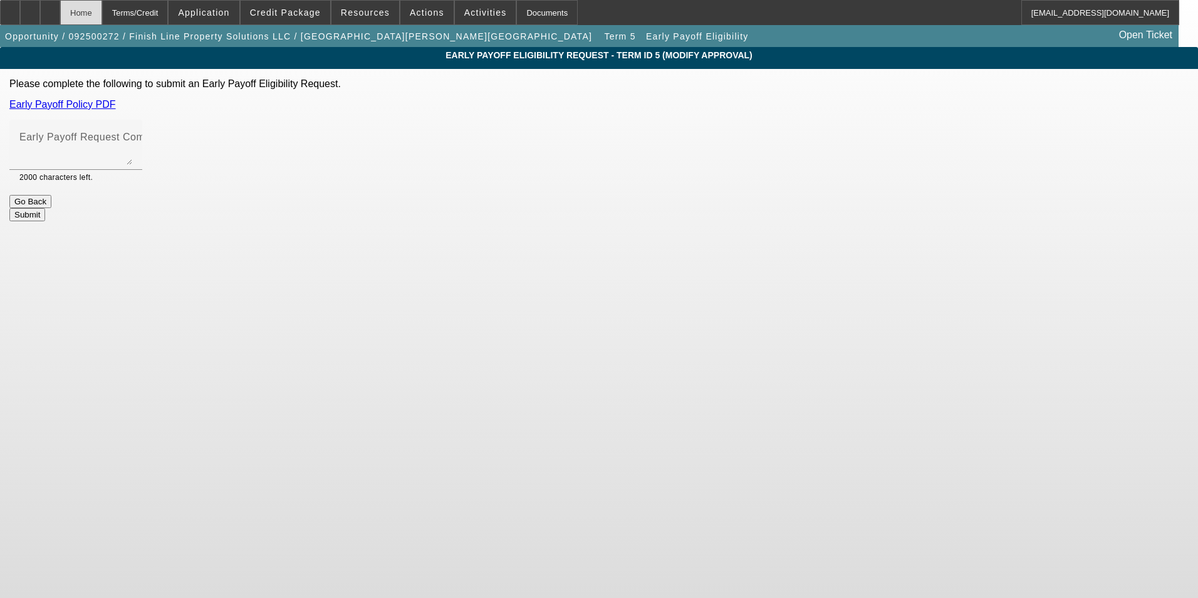
click at [102, 18] on div "Home" at bounding box center [81, 12] width 42 height 25
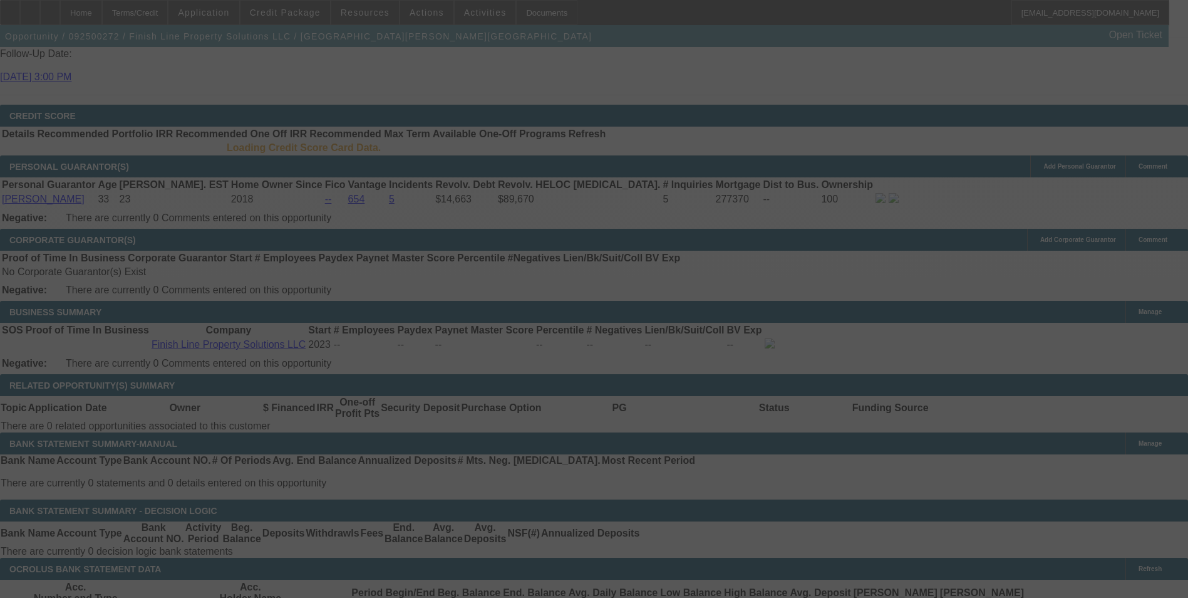
scroll to position [1773, 0]
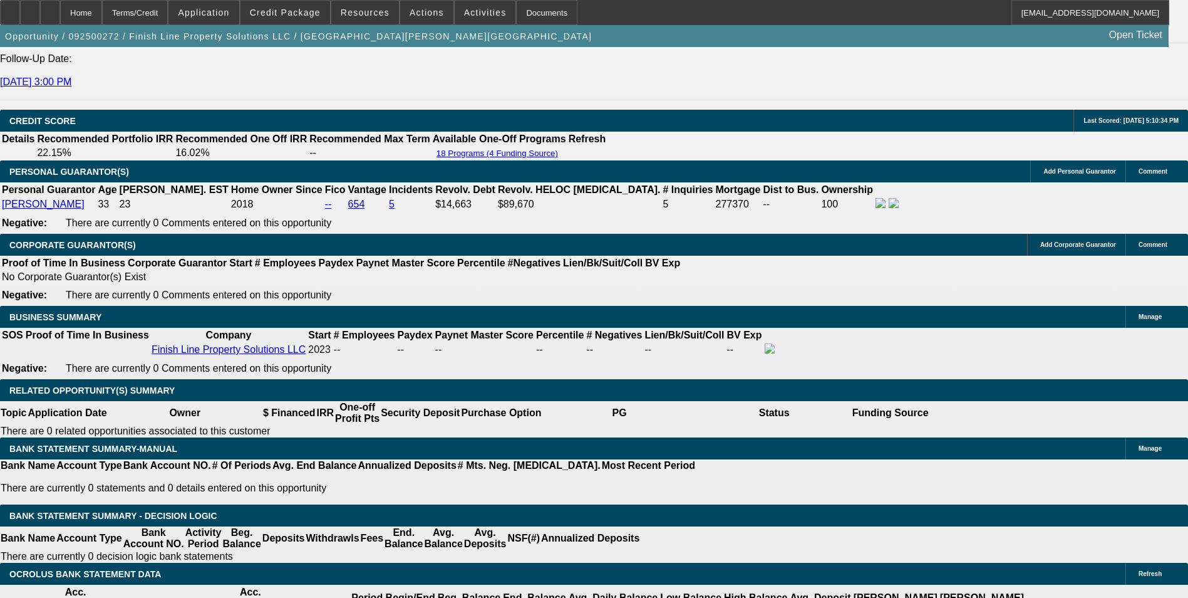
select select "0"
select select "3"
select select "0"
select select "6"
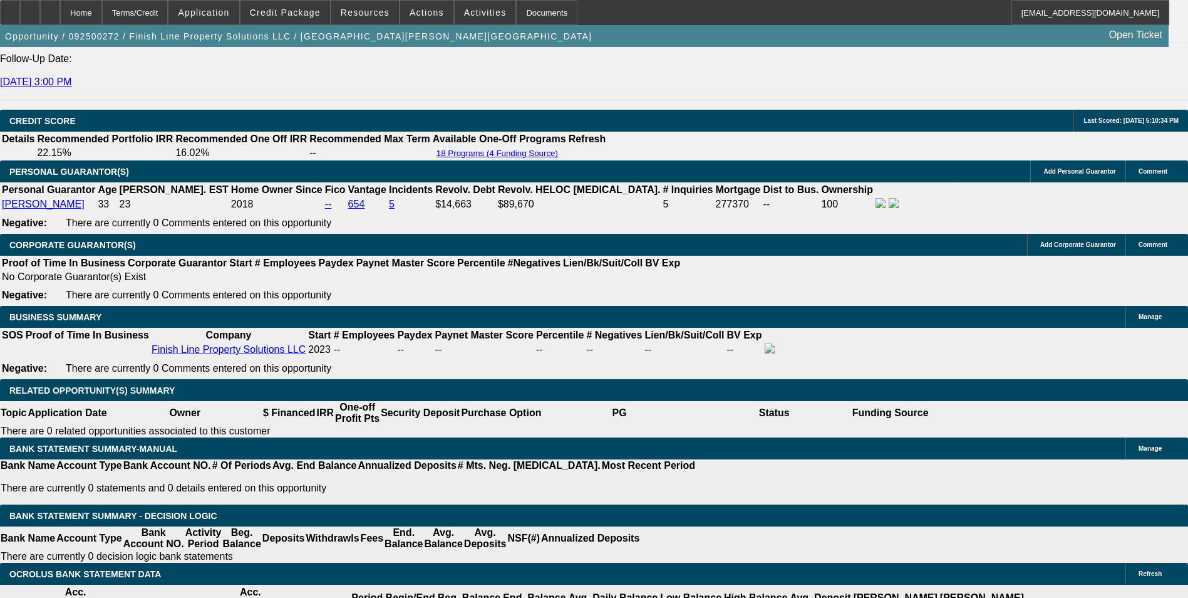
select select "0"
select select "6"
select select "0"
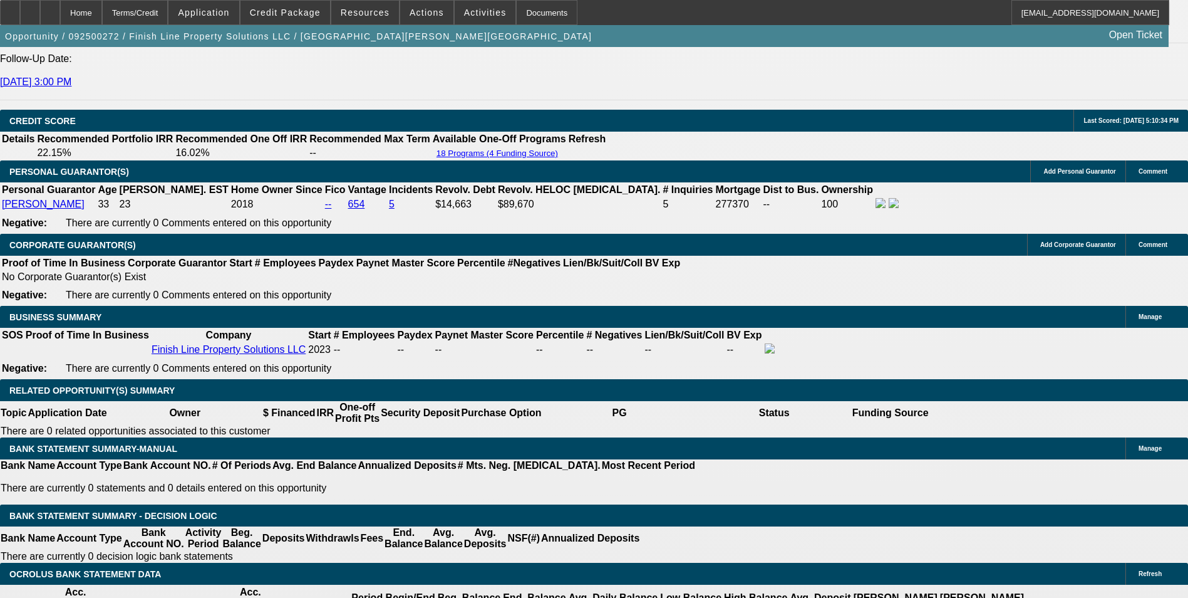
select select "0"
select select "6"
select select "0"
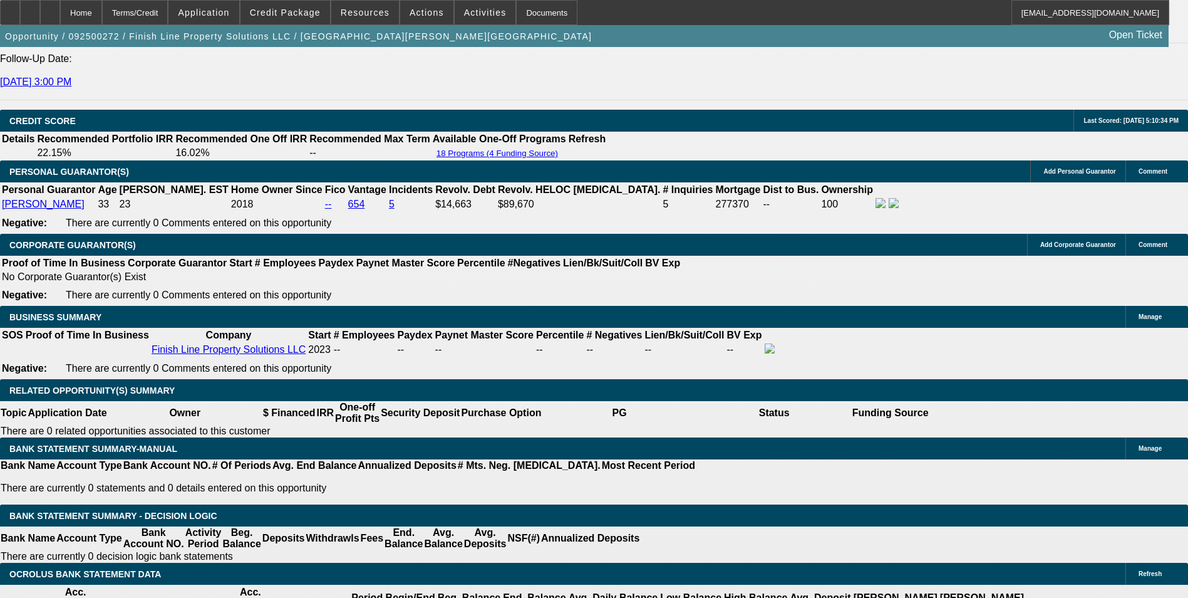
select select "3"
select select "0"
select select "6"
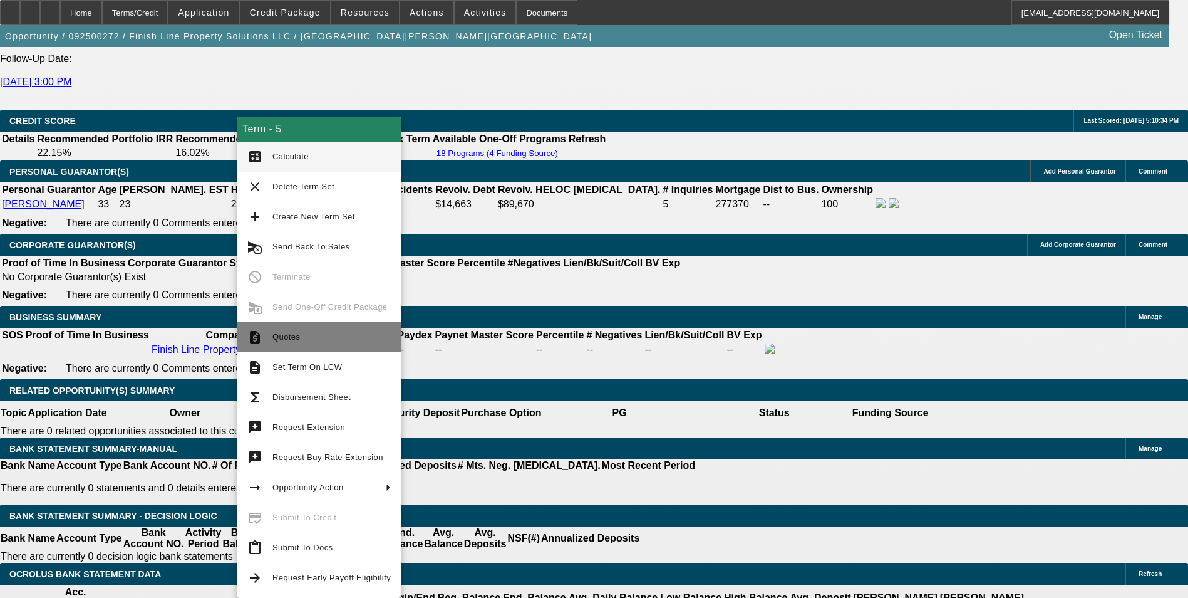
click at [347, 341] on span "Quotes" at bounding box center [331, 336] width 118 height 15
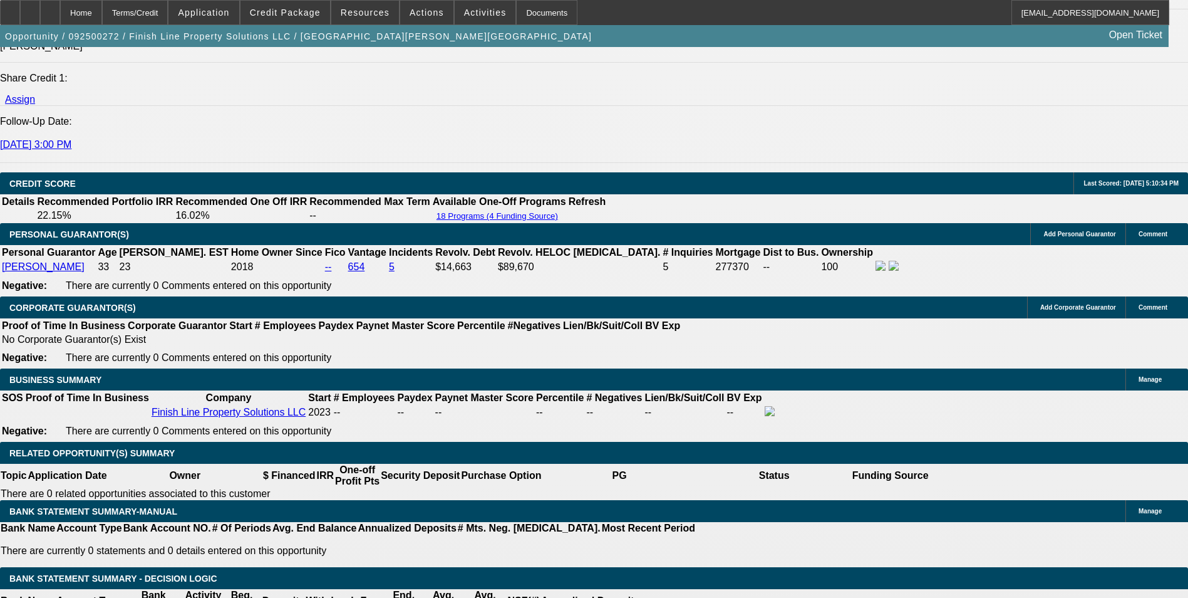
scroll to position [1813, 0]
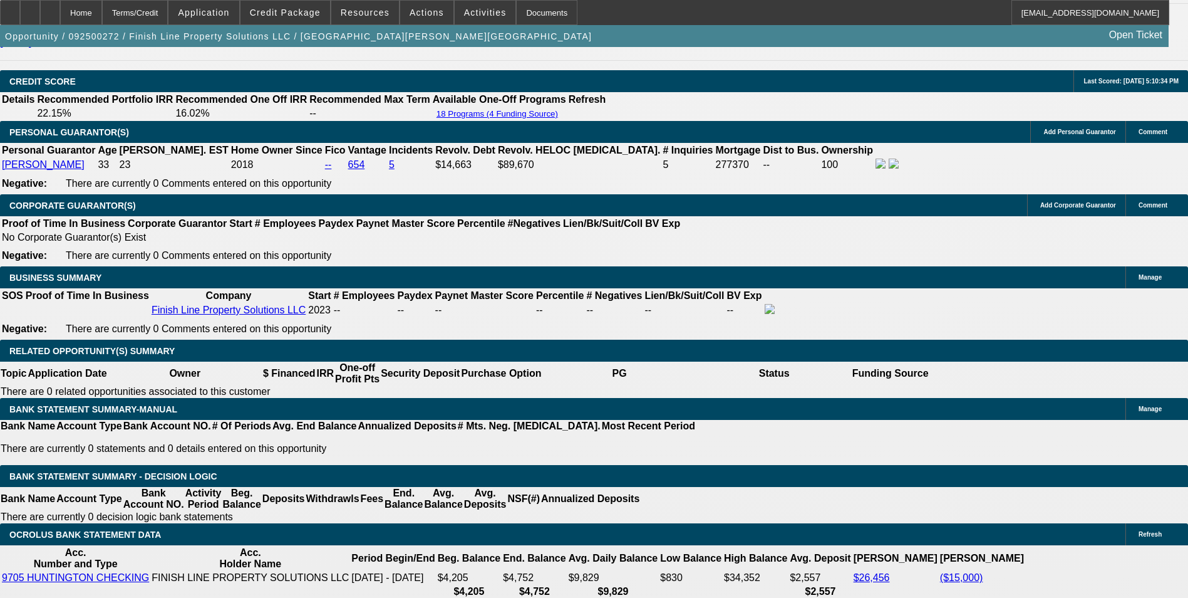
radio input "true"
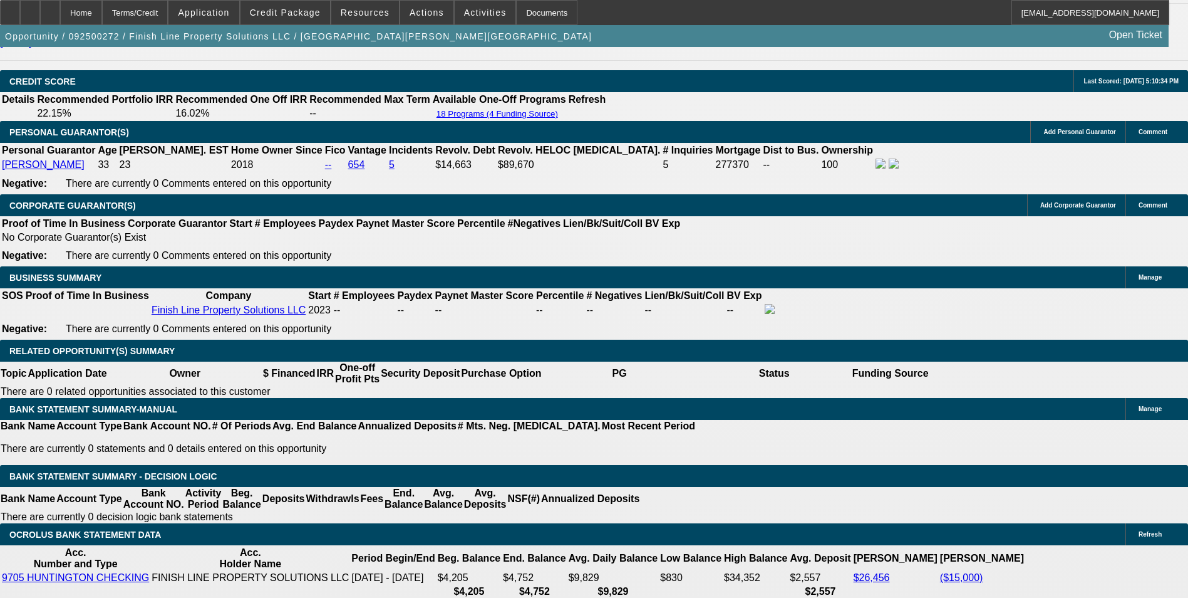
type textarea "Taking termset 5, honoring the deal we made on the doc fee--keep DP down was ke…"
radio input "true"
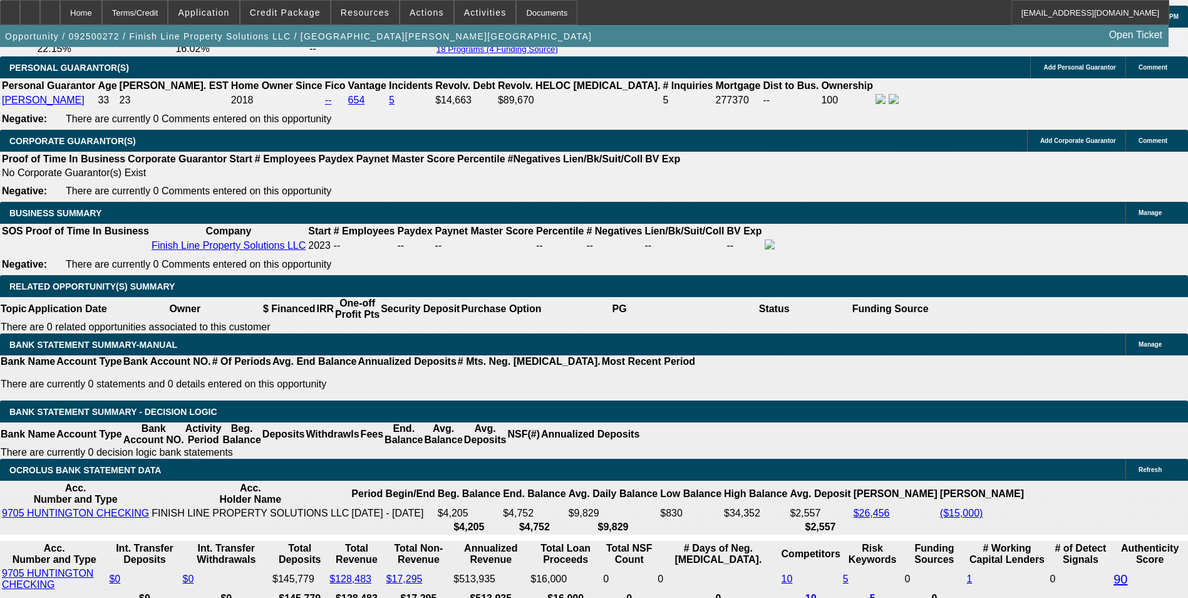
scroll to position [1938, 0]
